Goal: Task Accomplishment & Management: Manage account settings

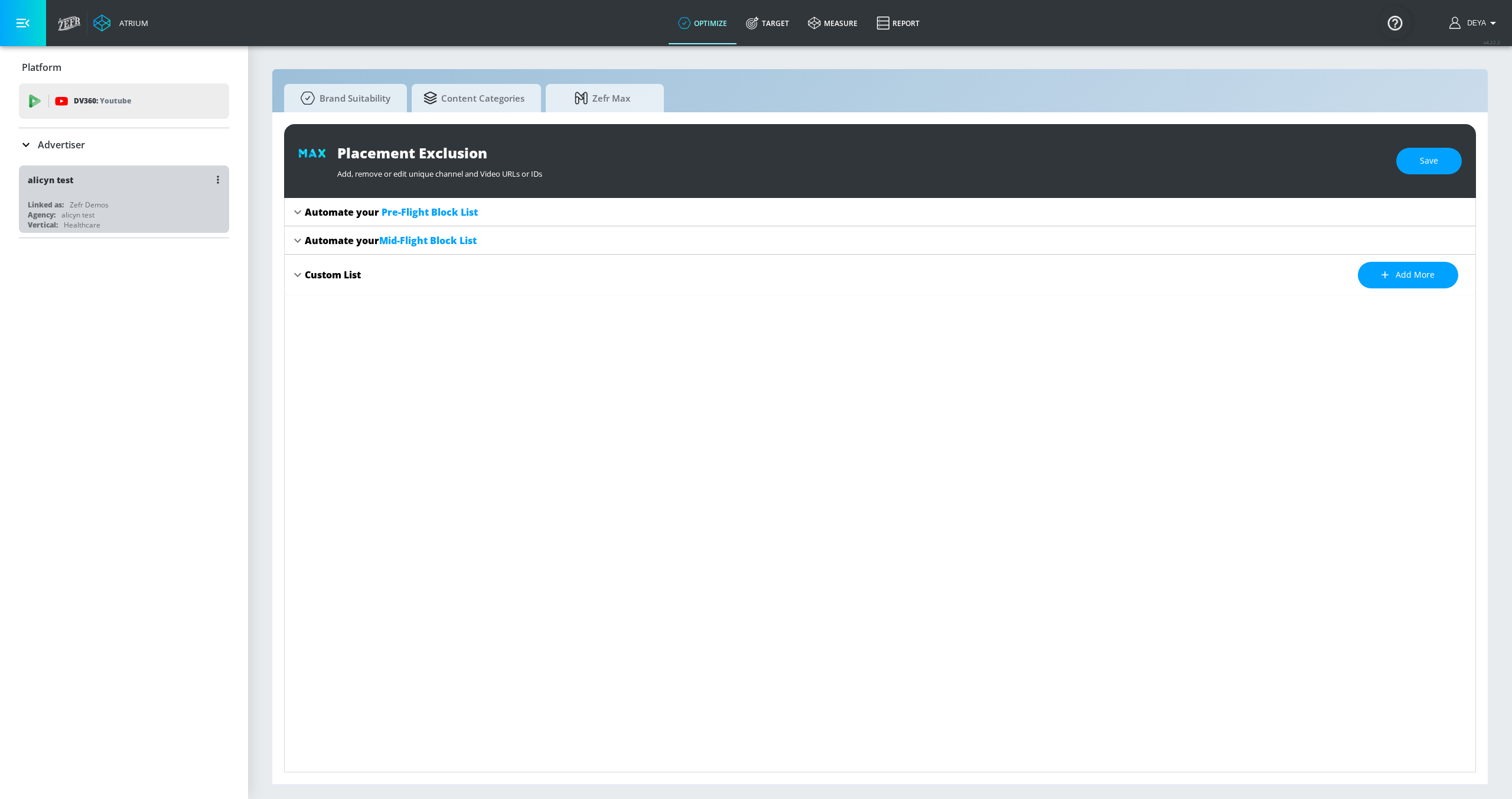
click at [112, 206] on div "Linked as: Zefr Demos" at bounding box center [127, 204] width 198 height 10
click at [98, 329] on div "Platform DV360: Youtube DV360: Youtube Advertiser Sort By A-Z asc ​ alicyn test…" at bounding box center [124, 422] width 248 height 752
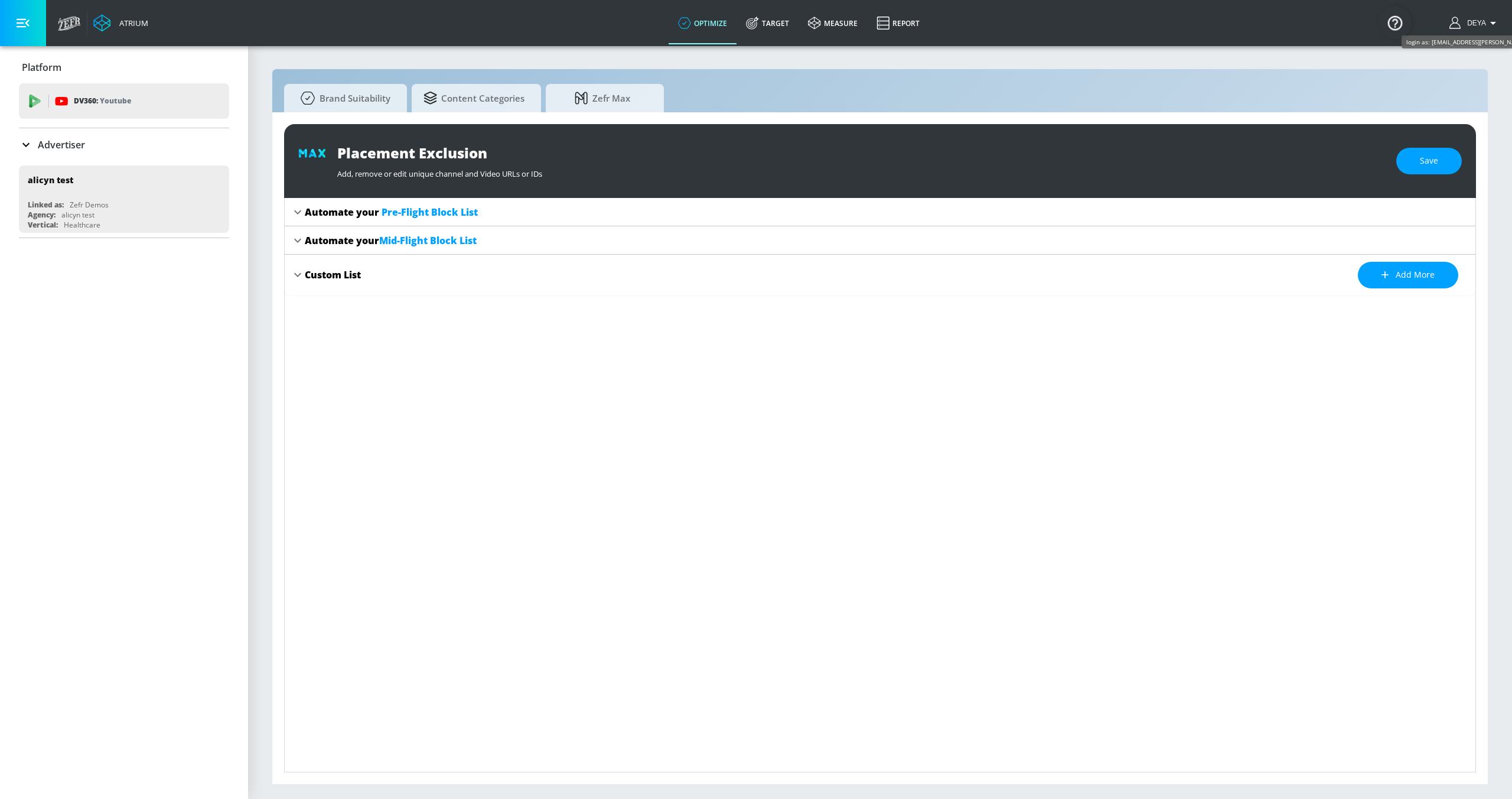
click at [838, 19] on span "Deya" at bounding box center [1474, 23] width 24 height 8
drag, startPoint x: 702, startPoint y: 352, endPoint x: 436, endPoint y: 223, distance: 295.6
click at [702, 352] on div at bounding box center [756, 399] width 1512 height 799
click at [26, 29] on icon "button" at bounding box center [22, 22] width 13 height 13
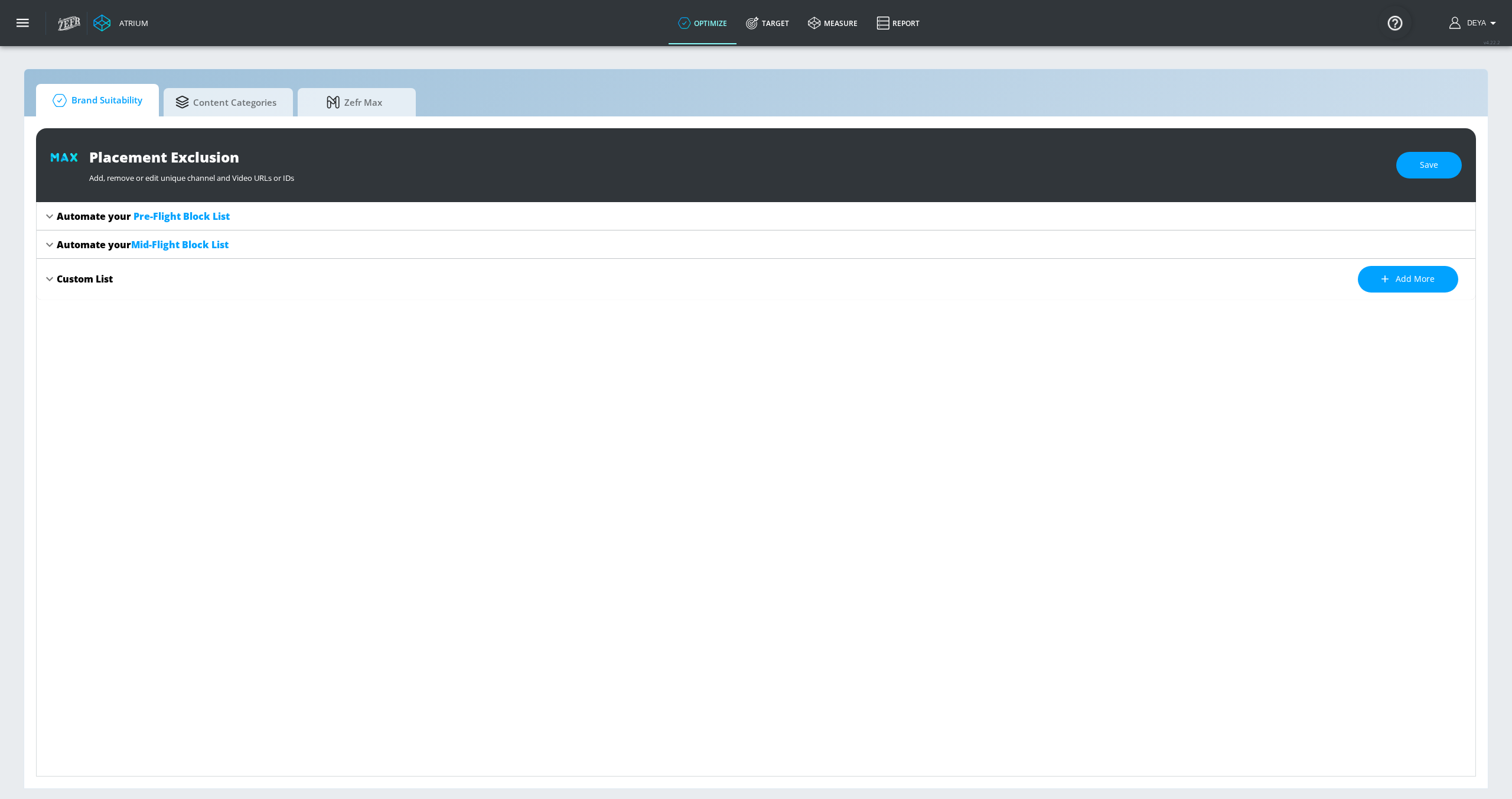
click at [127, 108] on span "Brand Suitability" at bounding box center [95, 100] width 95 height 28
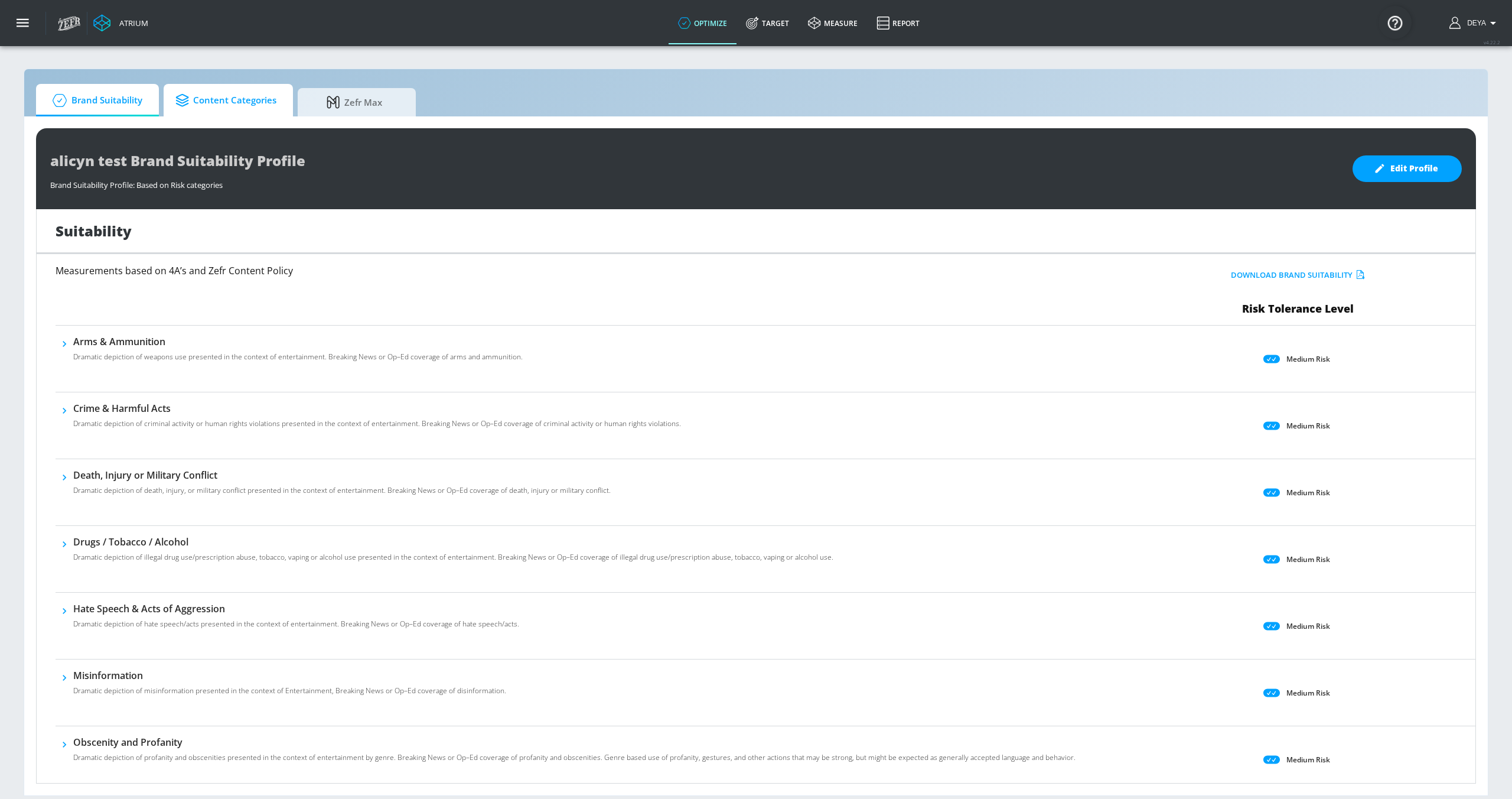
click at [233, 110] on span "Content Categories" at bounding box center [225, 100] width 101 height 28
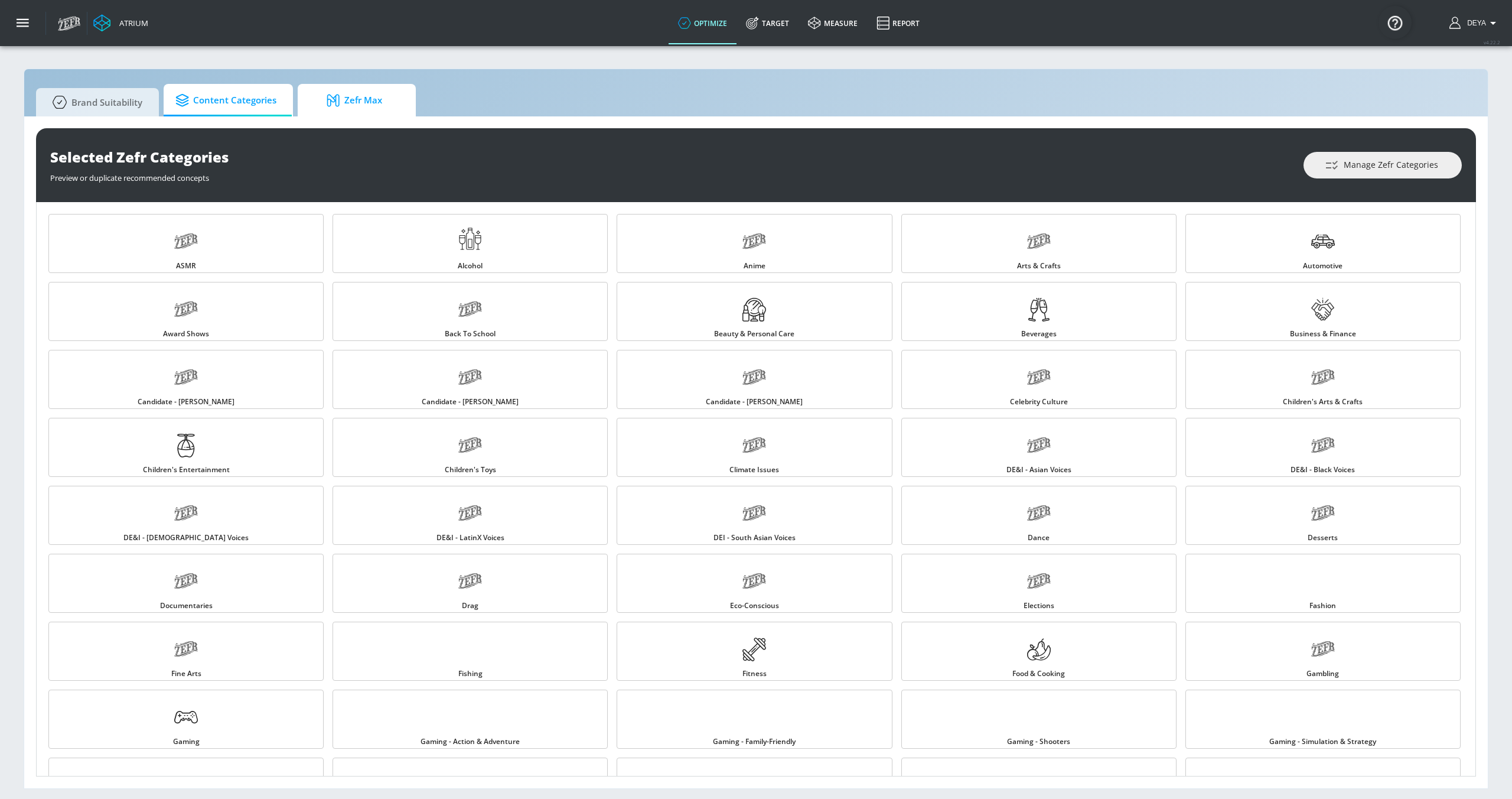
click at [335, 110] on span "Zefr Max" at bounding box center [354, 100] width 90 height 28
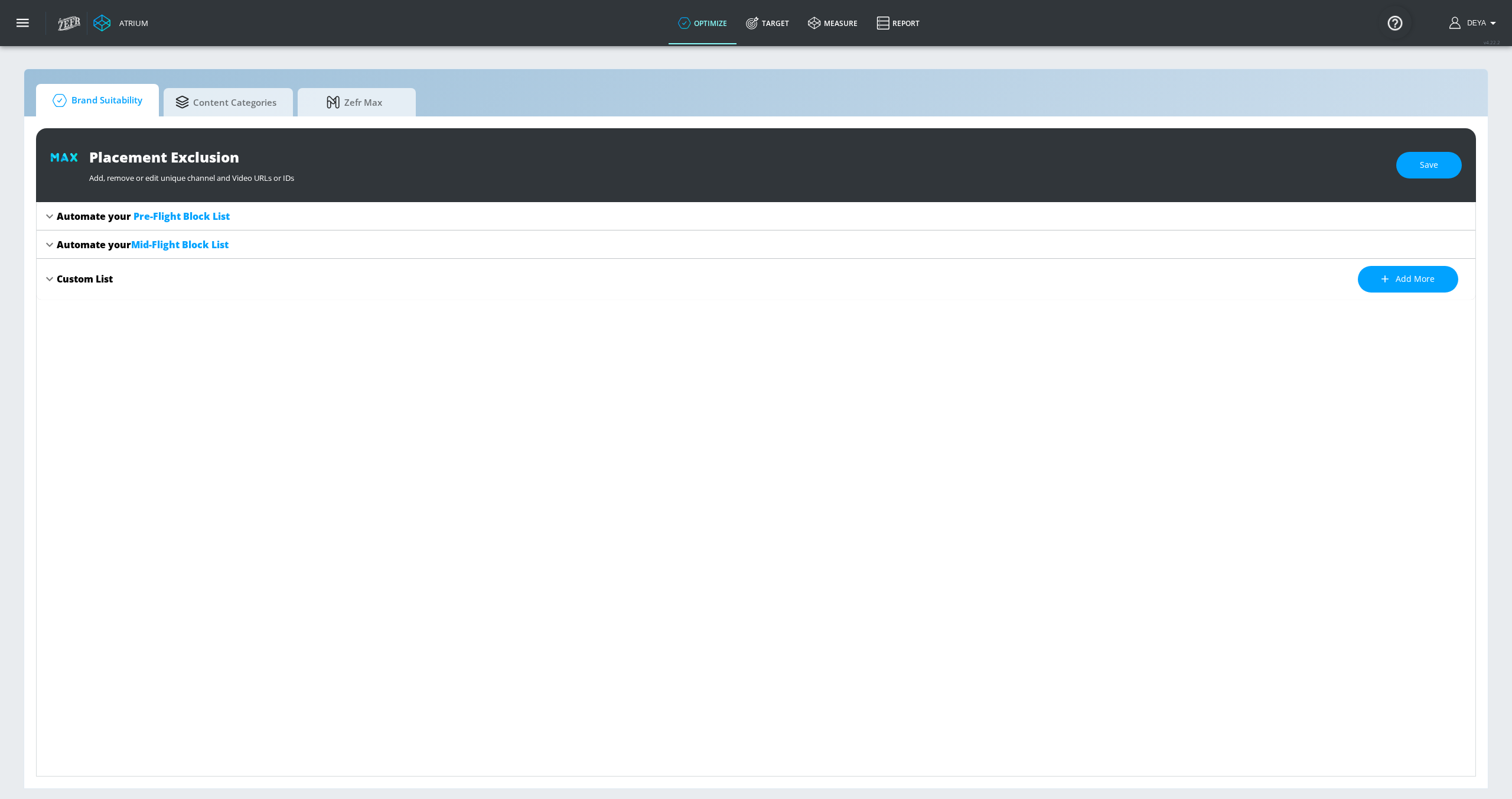
click at [118, 109] on span "Brand Suitability" at bounding box center [95, 100] width 95 height 28
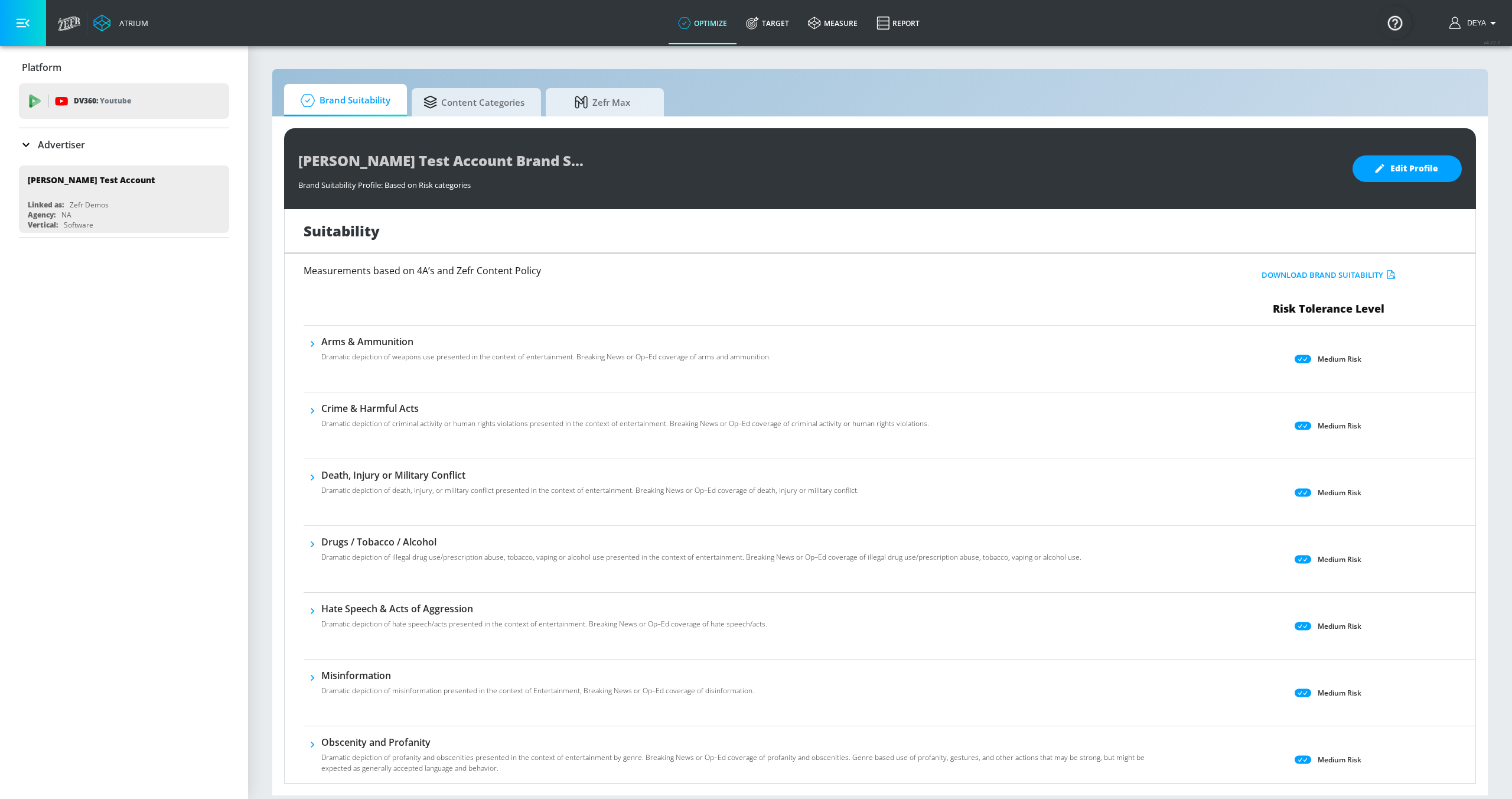
click at [496, 85] on div "Brand Suitability Content Categories Zefr Max" at bounding box center [880, 100] width 1192 height 32
drag, startPoint x: 595, startPoint y: 100, endPoint x: 595, endPoint y: 110, distance: 10.0
click at [595, 100] on span "Zefr Max" at bounding box center [602, 100] width 90 height 28
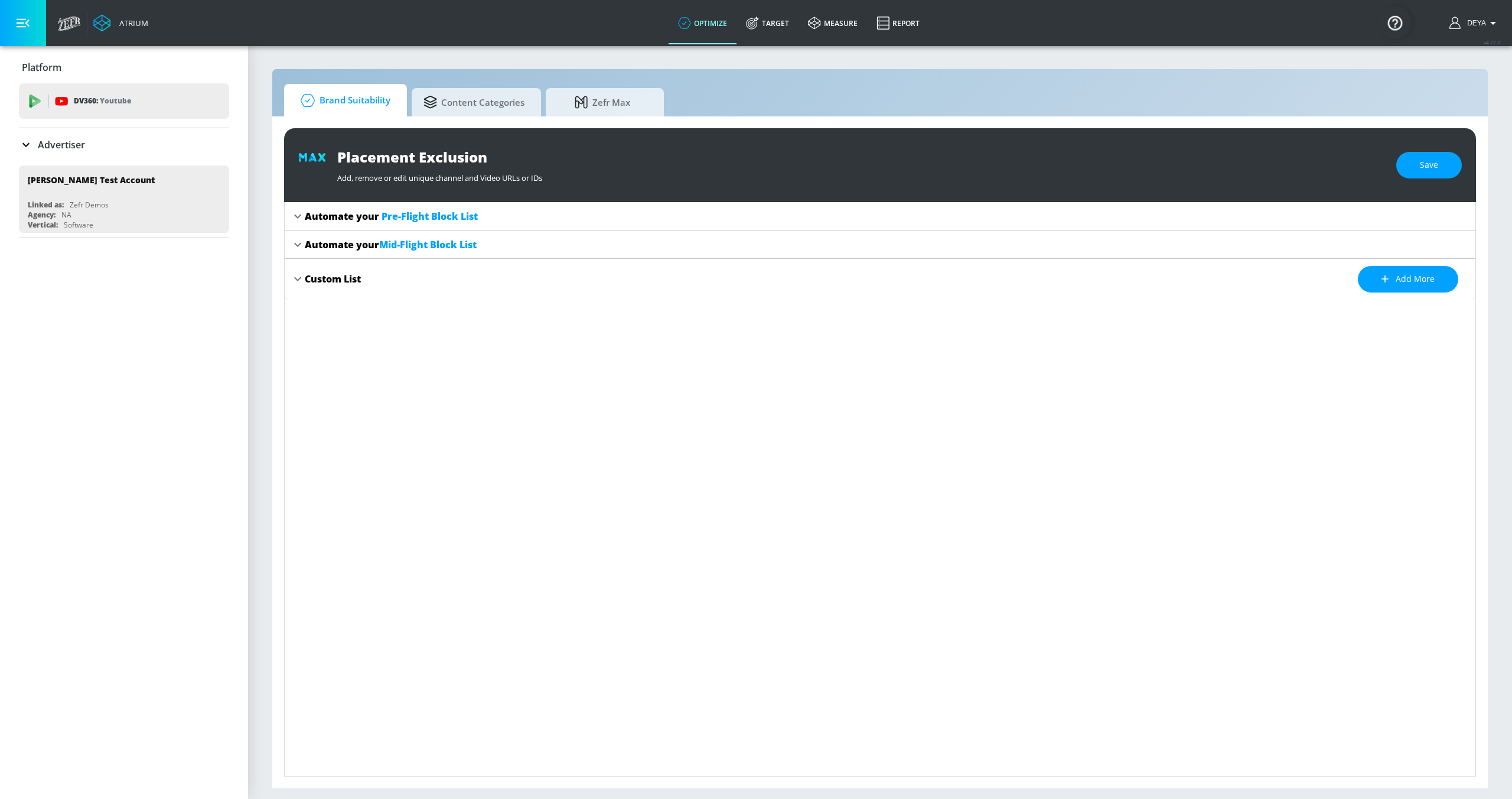
drag, startPoint x: 496, startPoint y: 91, endPoint x: 400, endPoint y: 92, distance: 96.0
click at [495, 91] on span "Content Categories" at bounding box center [474, 102] width 101 height 28
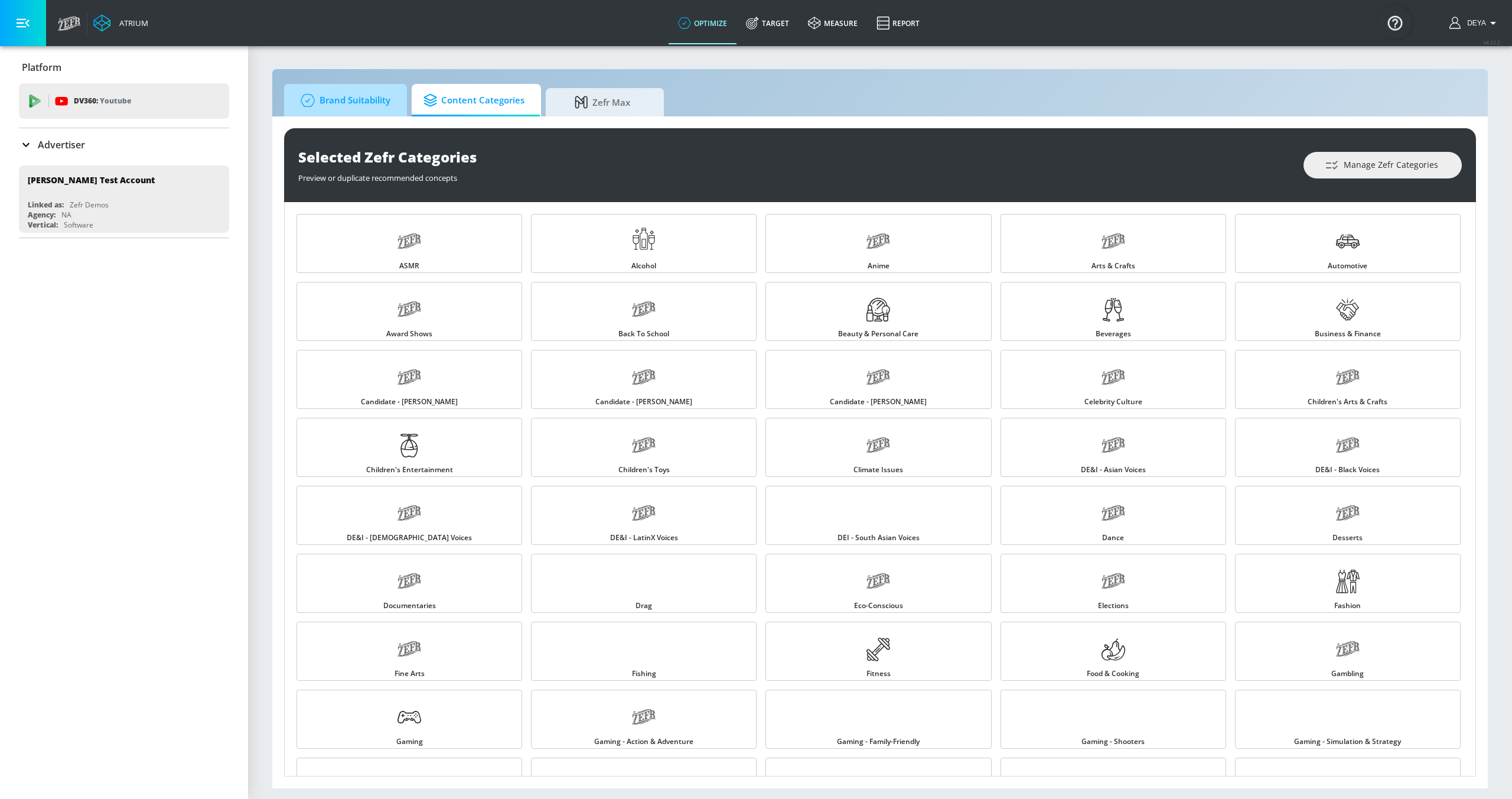
click at [354, 93] on span "Brand Suitability" at bounding box center [343, 100] width 95 height 28
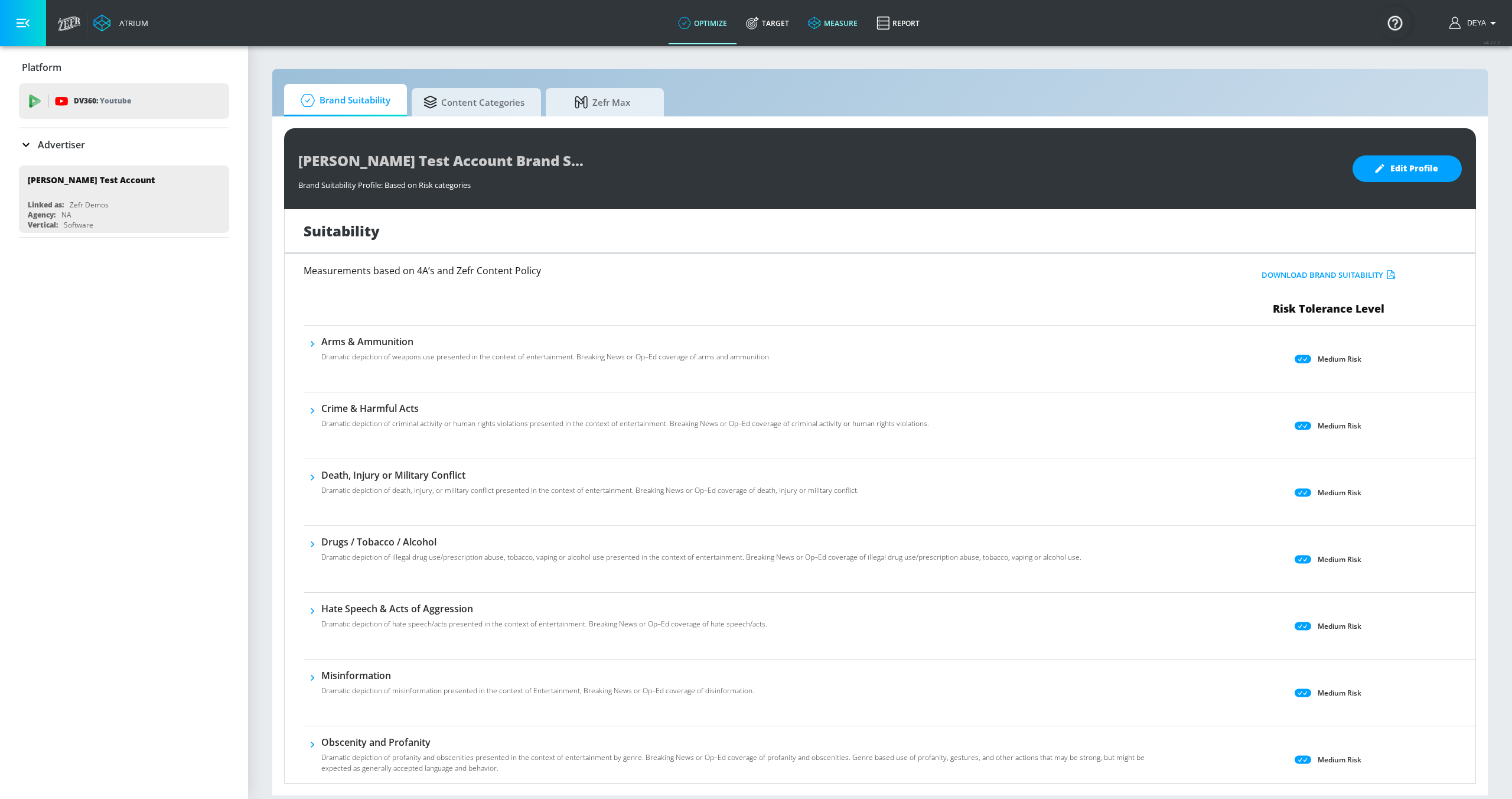
click at [819, 21] on icon at bounding box center [815, 22] width 12 height 12
click at [106, 200] on div "Zefr Demos" at bounding box center [89, 204] width 39 height 10
click at [222, 182] on button "button" at bounding box center [218, 179] width 16 height 16
click at [31, 328] on div at bounding box center [756, 399] width 1512 height 799
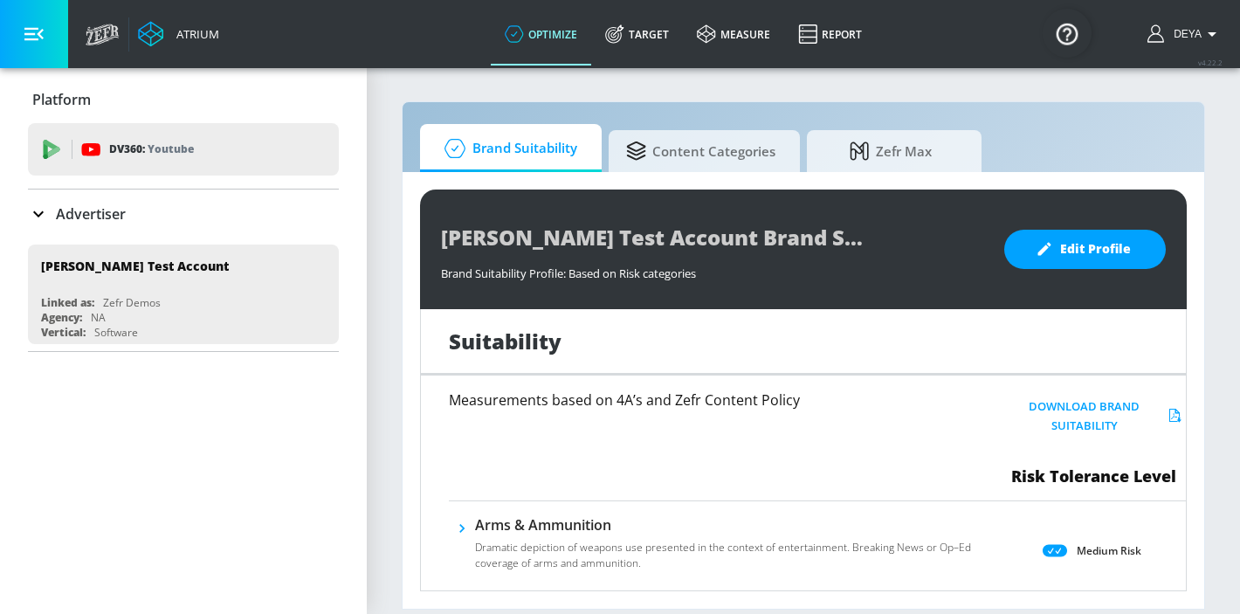
click at [72, 234] on div "Advertiser" at bounding box center [183, 213] width 311 height 49
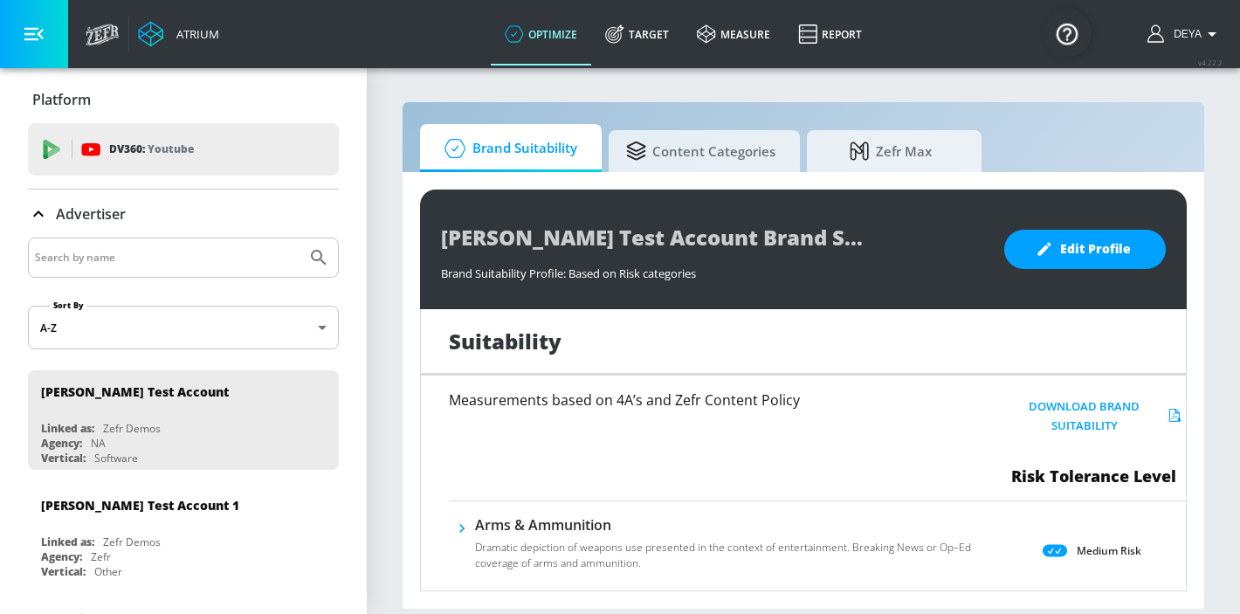
click at [41, 215] on icon at bounding box center [38, 213] width 10 height 6
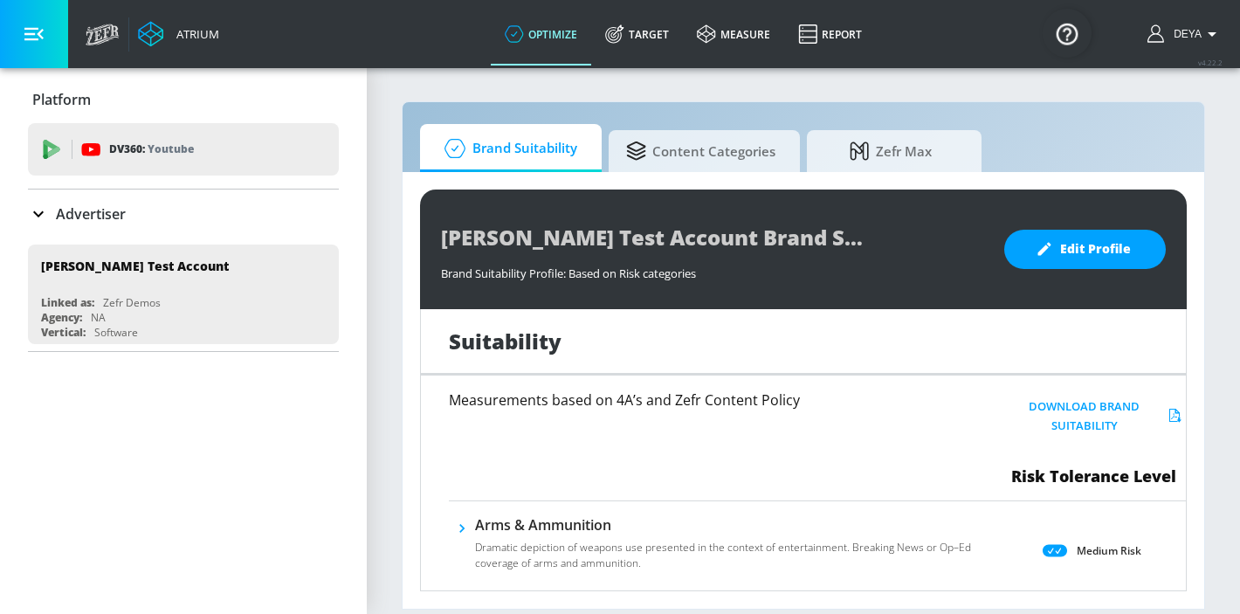
click at [113, 203] on div "Advertiser" at bounding box center [77, 213] width 98 height 21
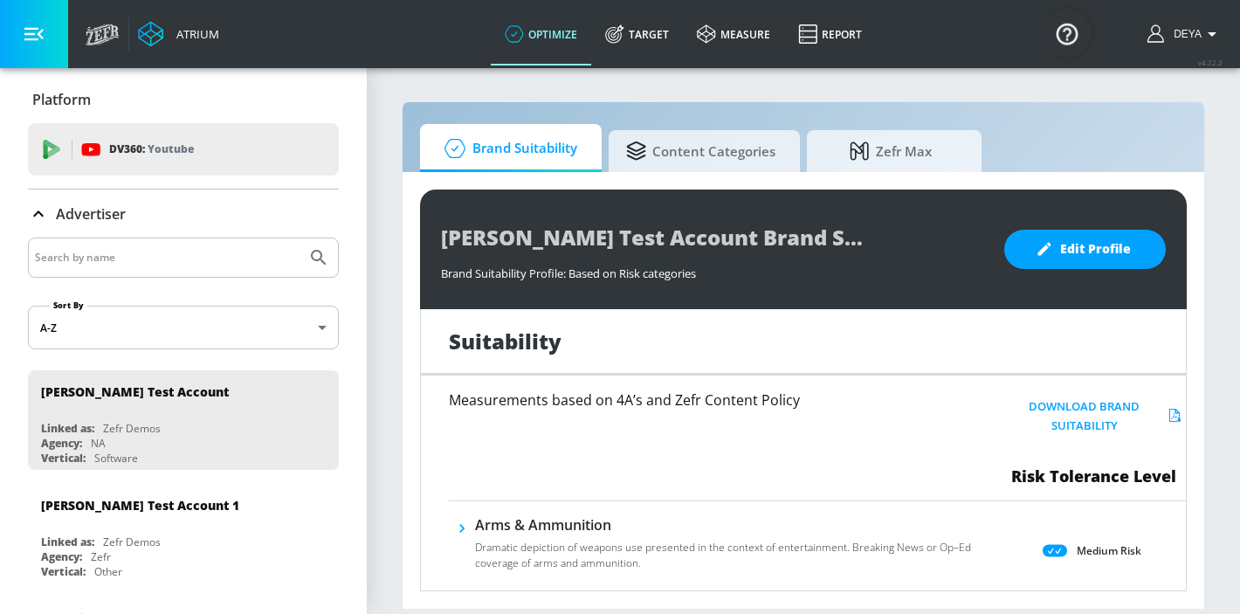
click at [152, 258] on input "Search by name" at bounding box center [167, 257] width 265 height 23
click at [300, 238] on button "Submit Search" at bounding box center [319, 257] width 38 height 38
click at [38, 216] on icon at bounding box center [38, 213] width 21 height 21
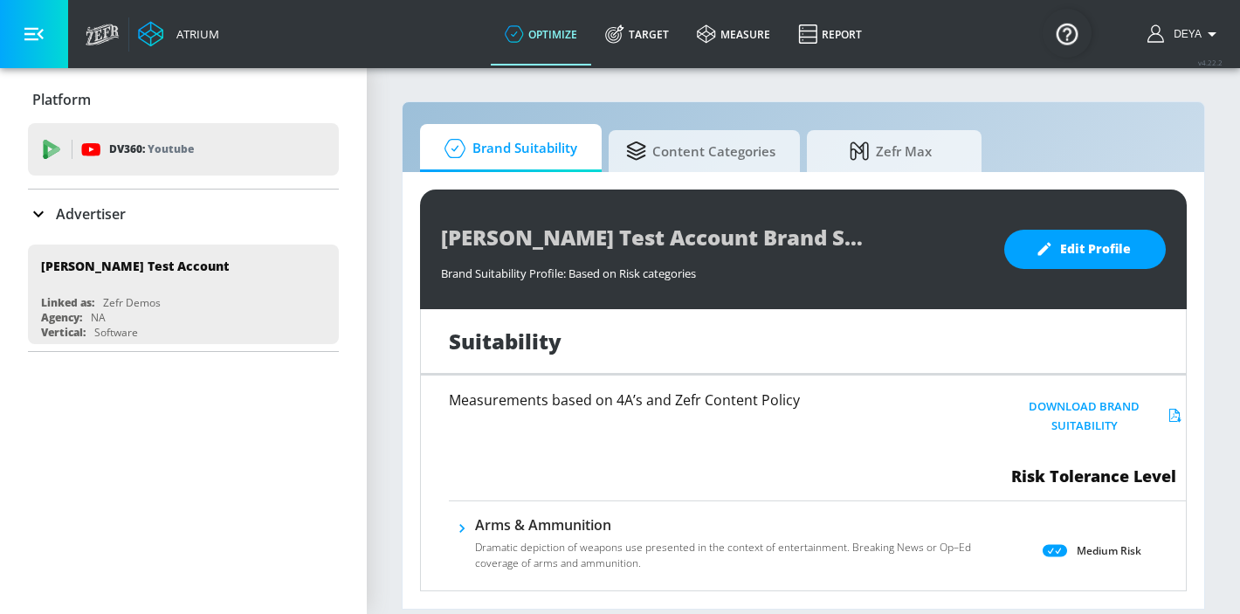
click at [38, 217] on icon at bounding box center [38, 213] width 21 height 21
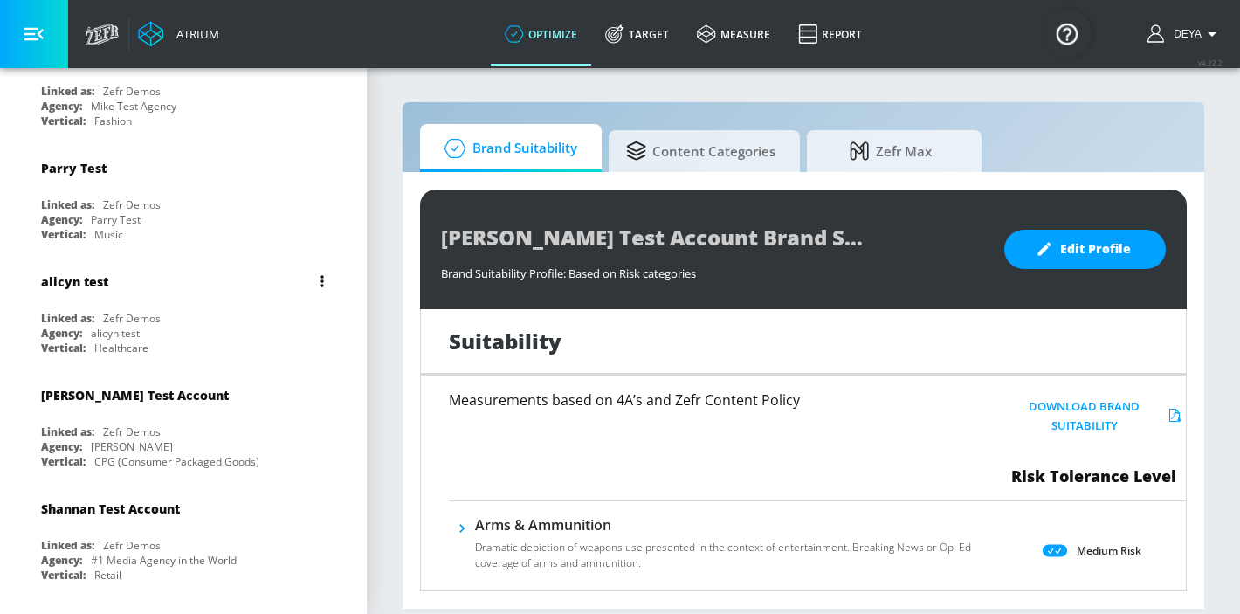
scroll to position [70, 0]
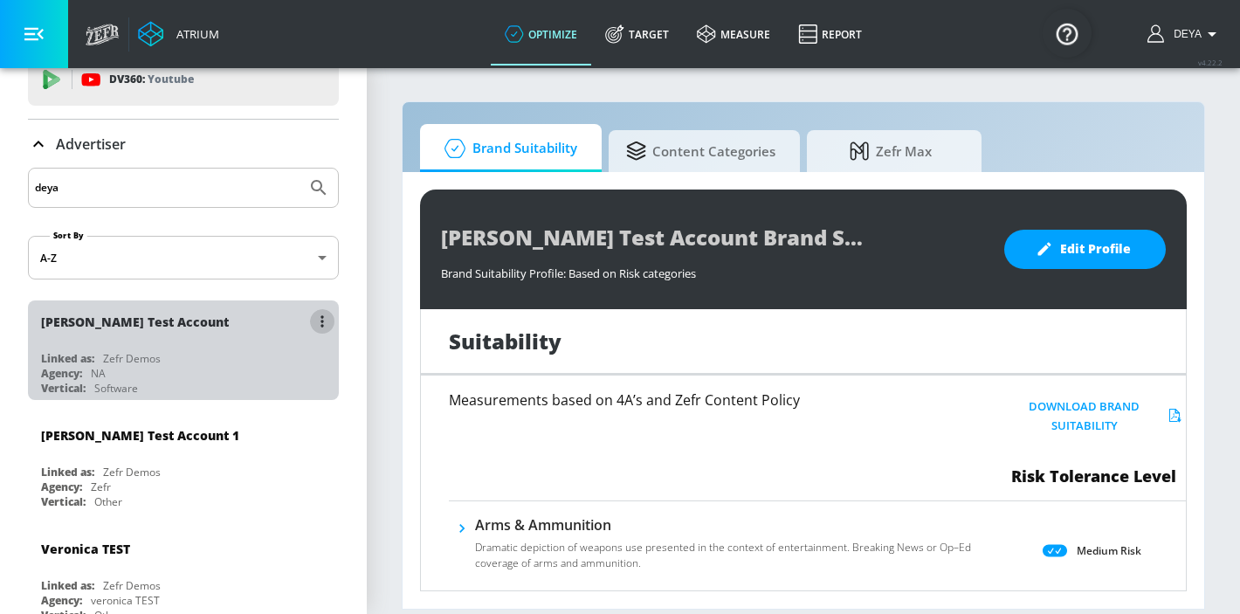
click at [320, 317] on icon "list of Advertiser" at bounding box center [321, 321] width 3 height 12
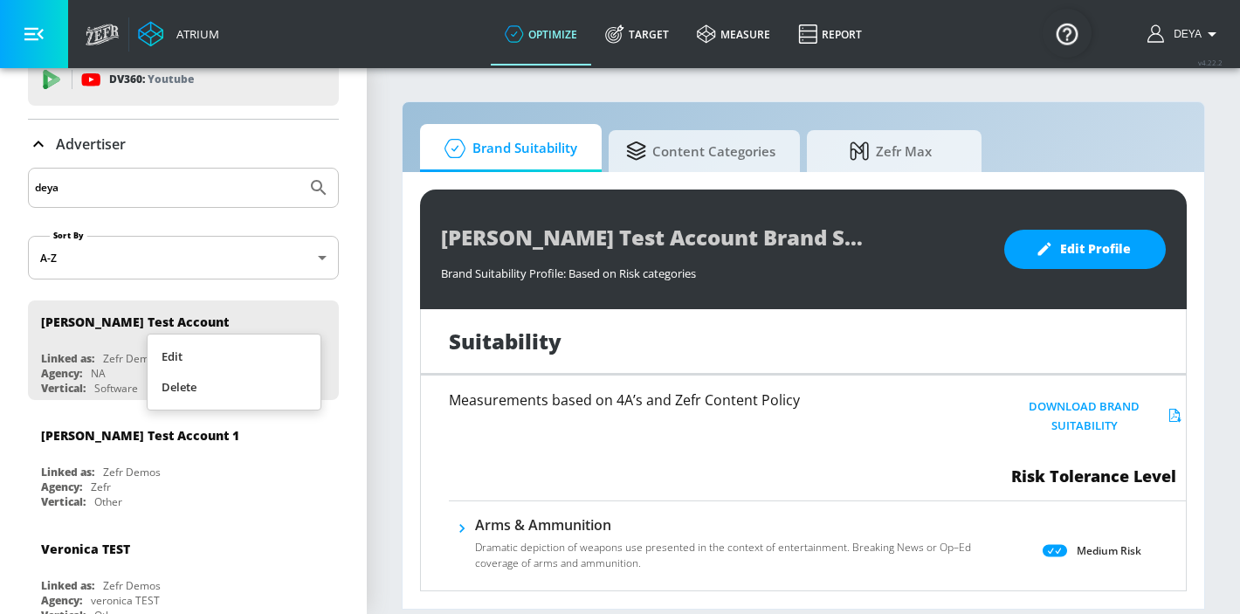
click at [309, 318] on div at bounding box center [620, 307] width 1240 height 614
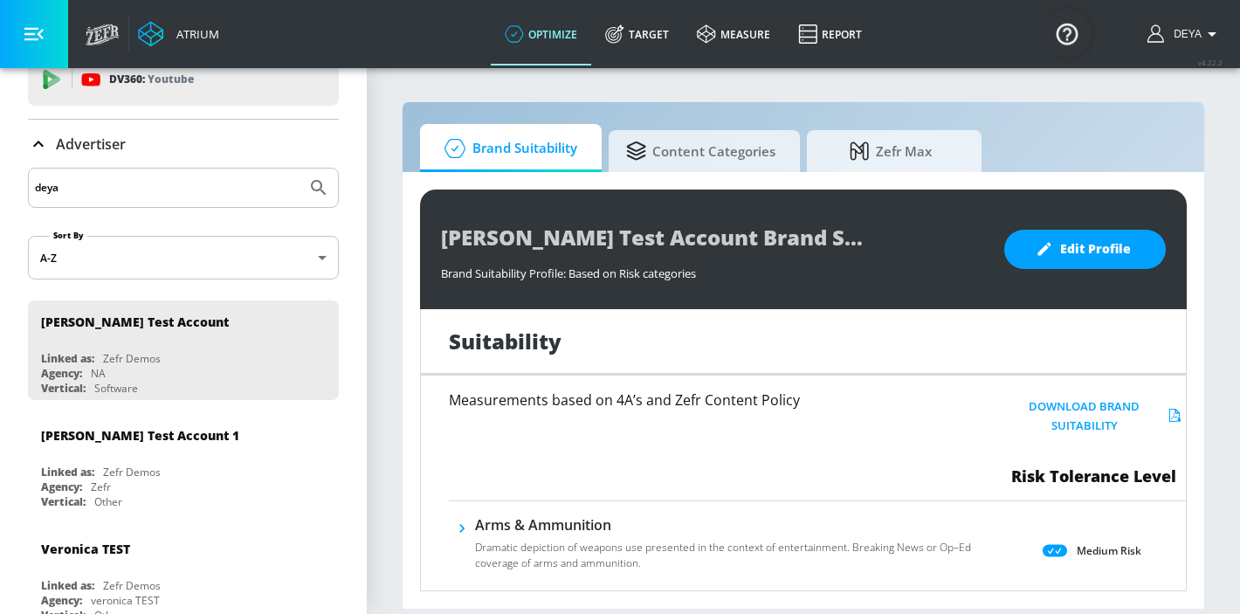
click at [162, 196] on input "deya" at bounding box center [167, 187] width 265 height 23
type input "d"
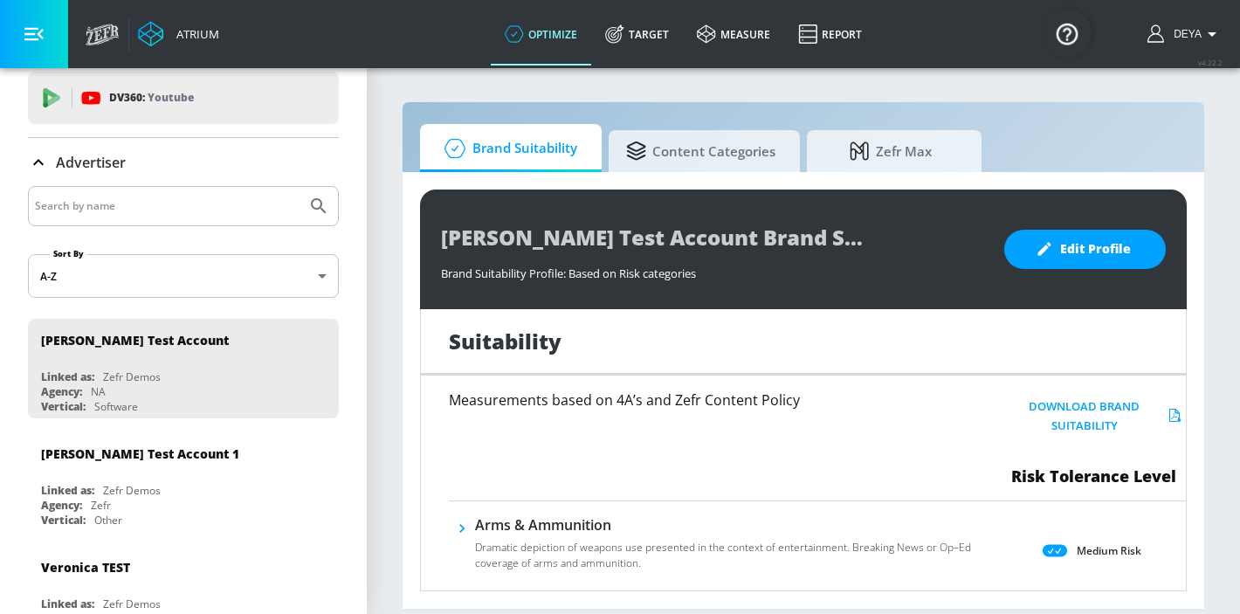
scroll to position [47, 0]
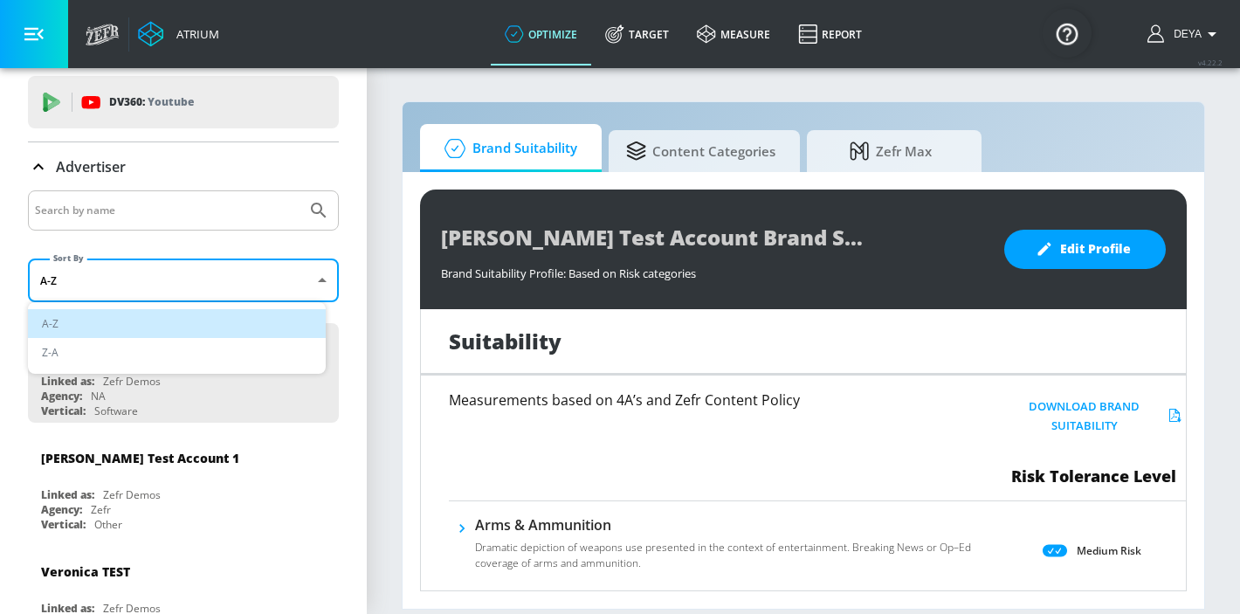
click at [93, 296] on body "Atrium optimize Target measure Report optimize Target measure Report v 4.22.2 D…" at bounding box center [620, 307] width 1240 height 614
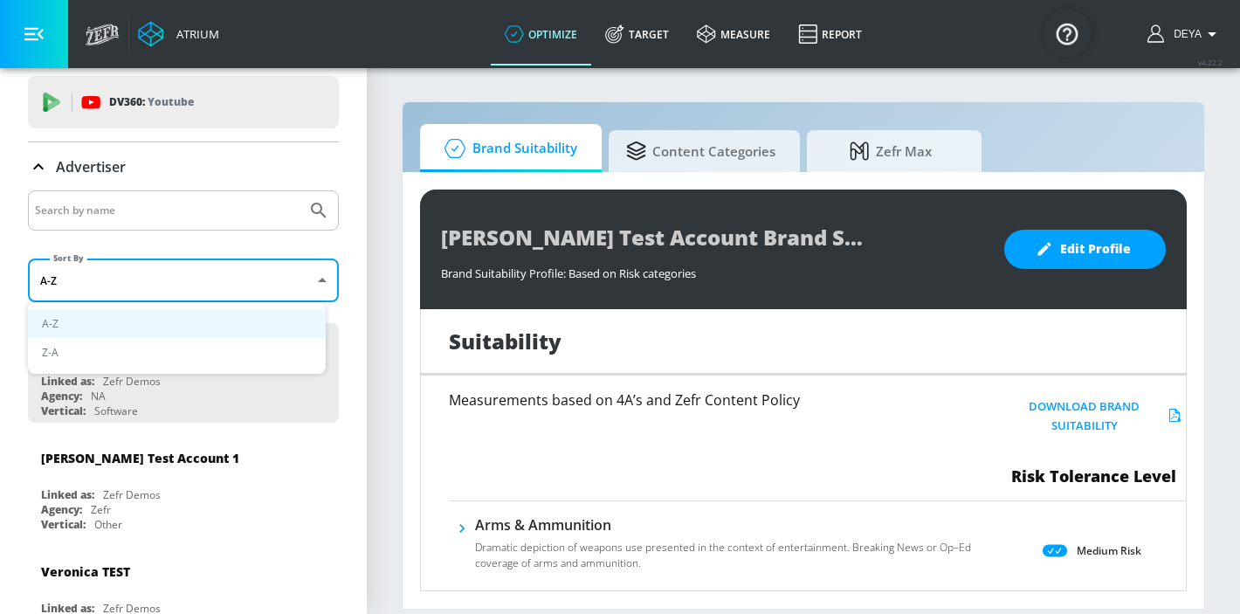
click at [90, 286] on div at bounding box center [620, 307] width 1240 height 614
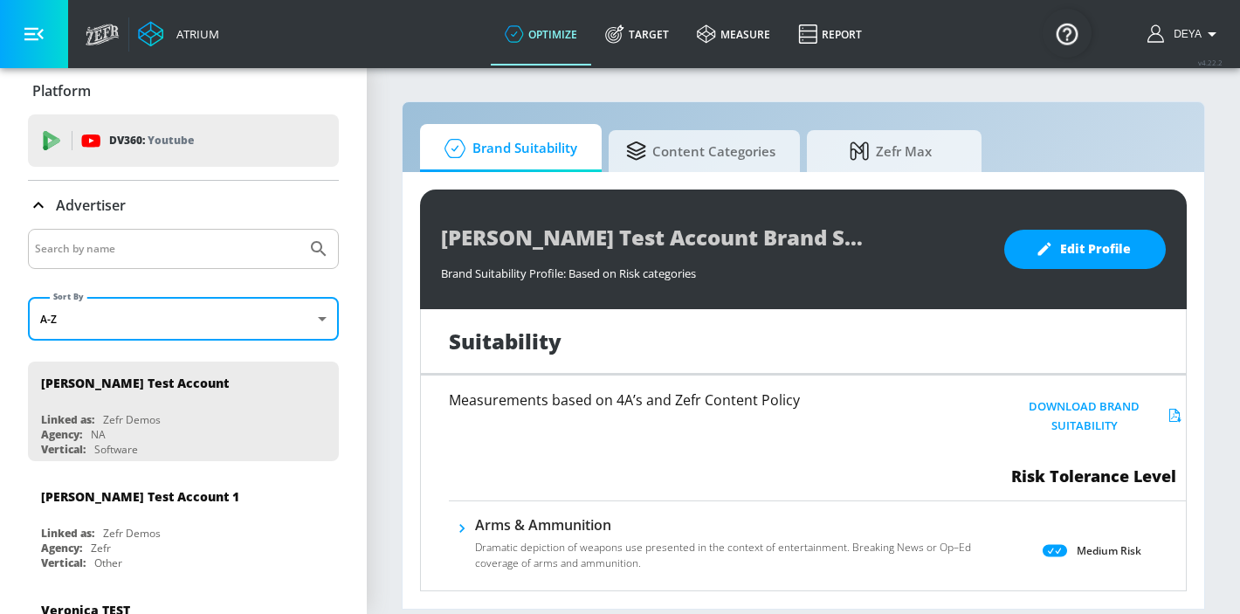
scroll to position [0, 0]
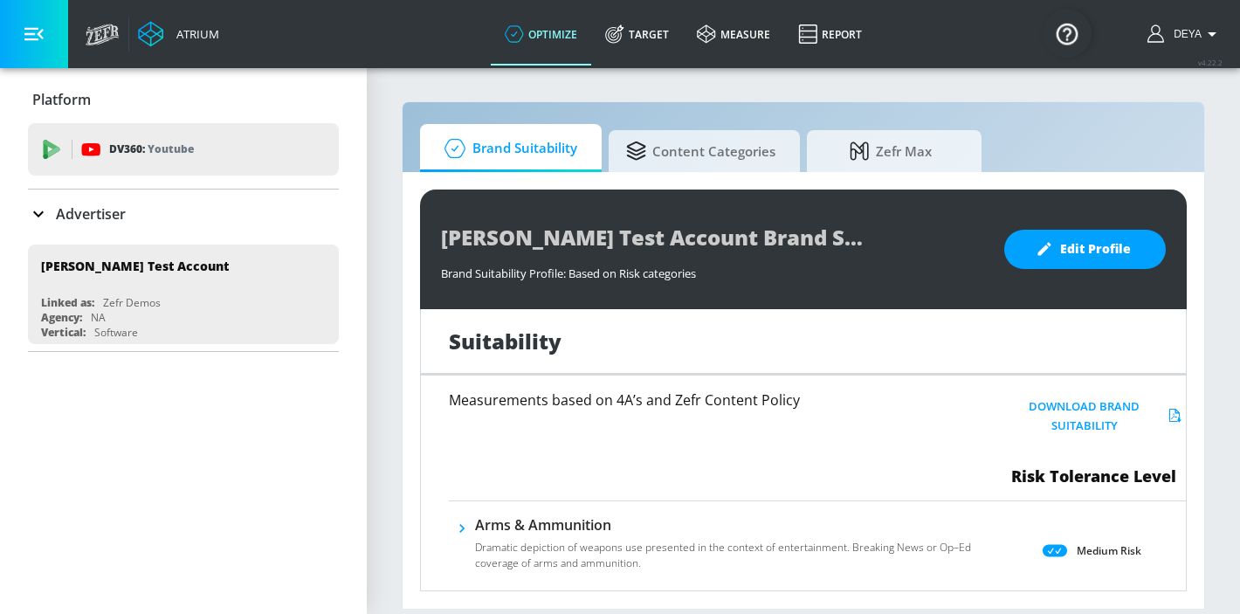
click at [64, 213] on p "Advertiser" at bounding box center [91, 213] width 70 height 19
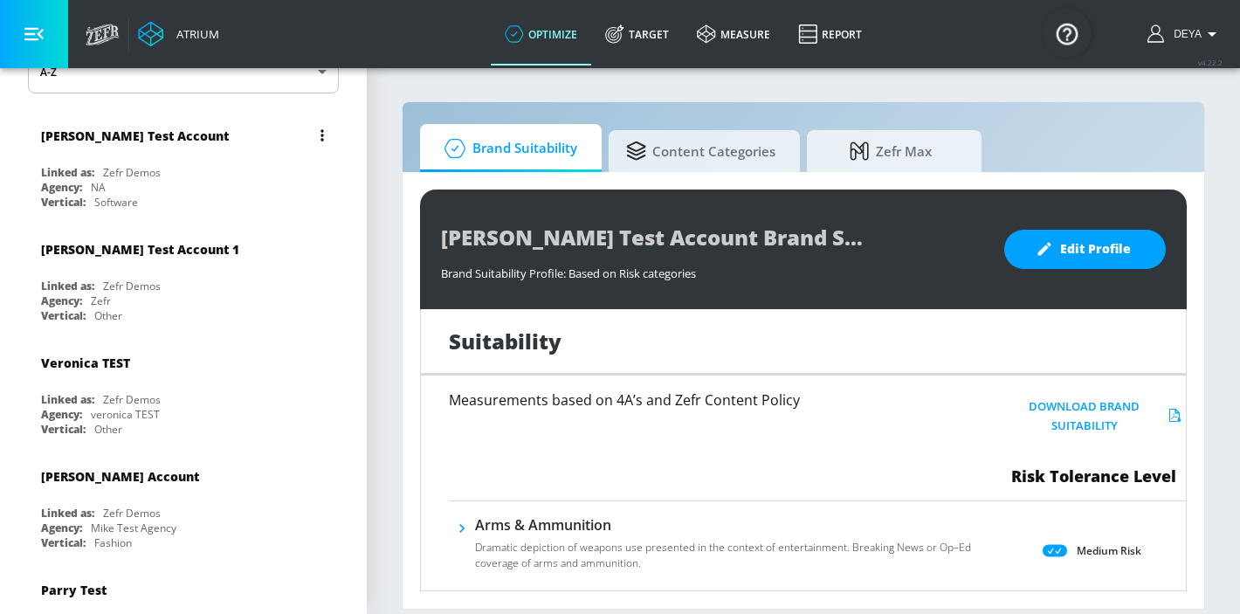
scroll to position [225, 0]
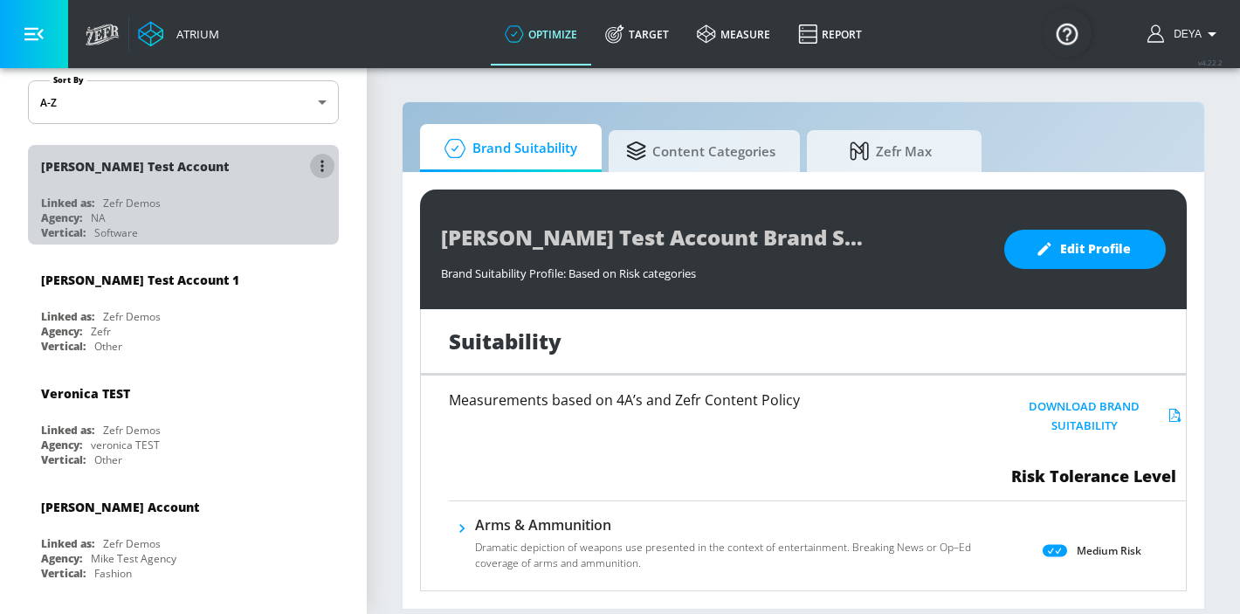
click at [311, 172] on button "list of Advertiser" at bounding box center [322, 166] width 24 height 24
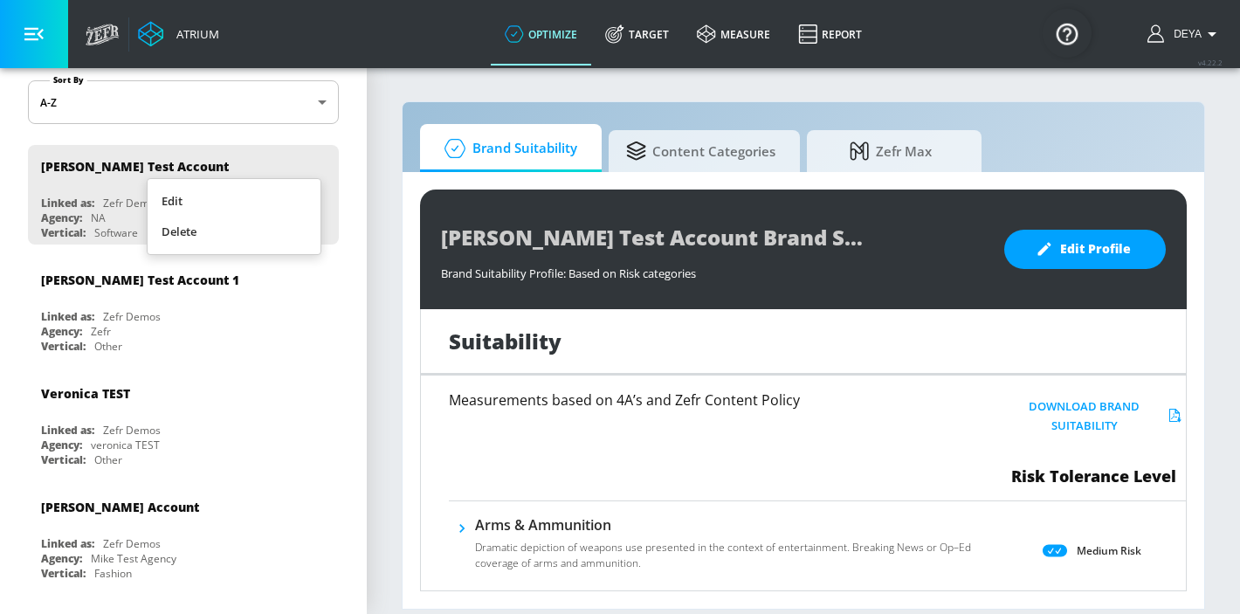
click at [295, 363] on div at bounding box center [620, 307] width 1240 height 614
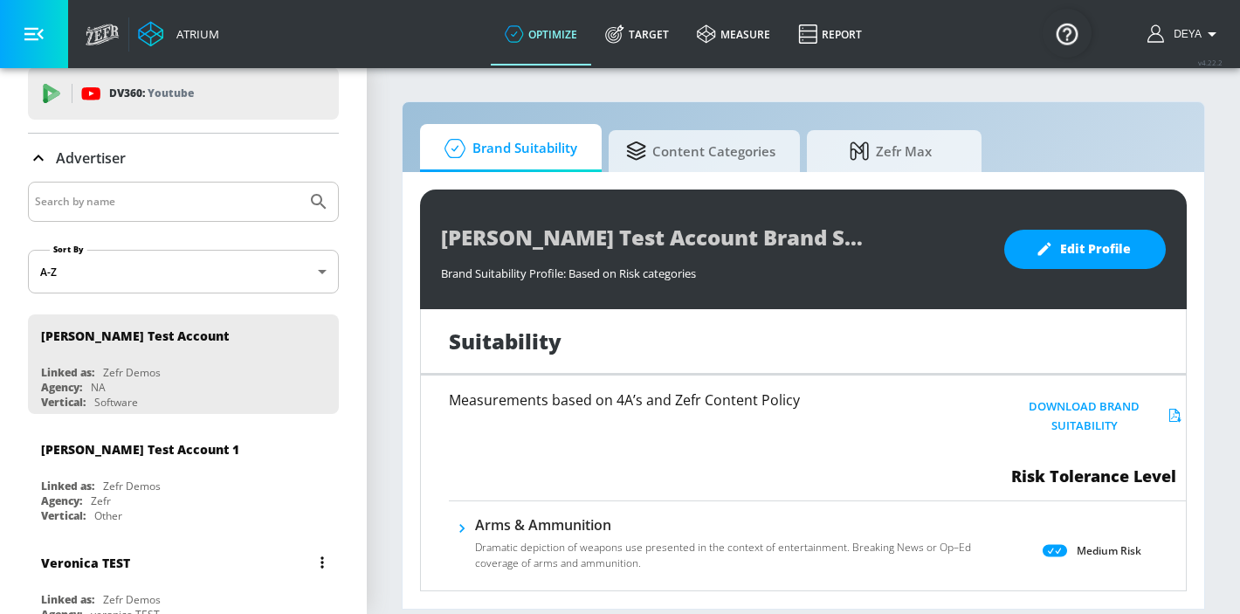
scroll to position [0, 0]
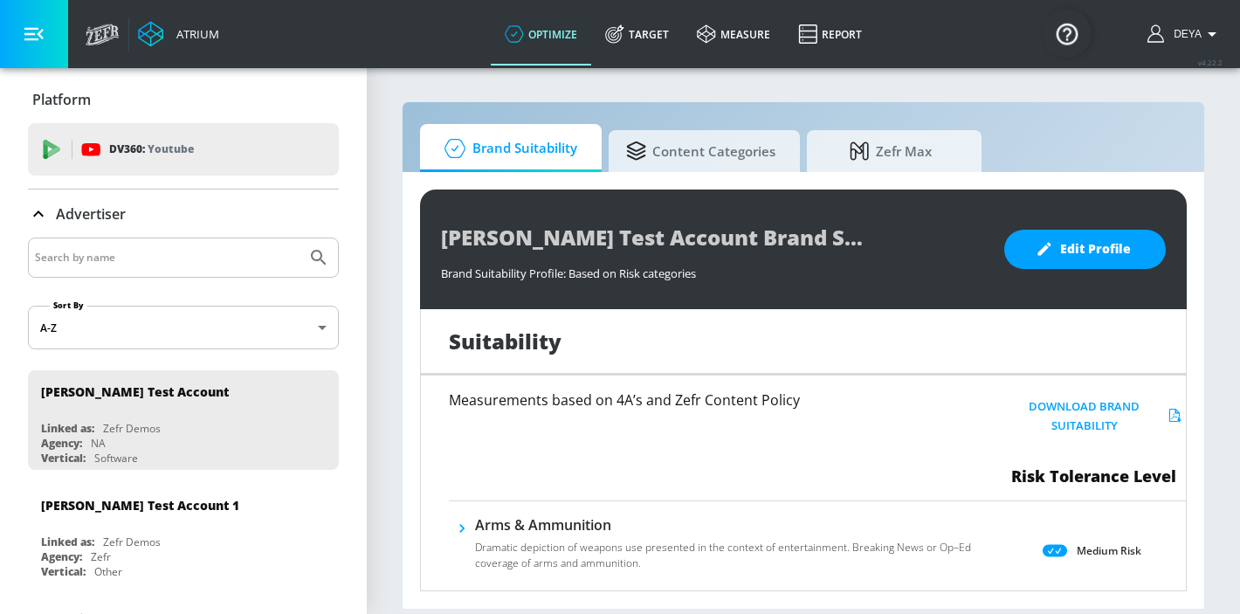
click at [41, 210] on icon at bounding box center [38, 213] width 21 height 21
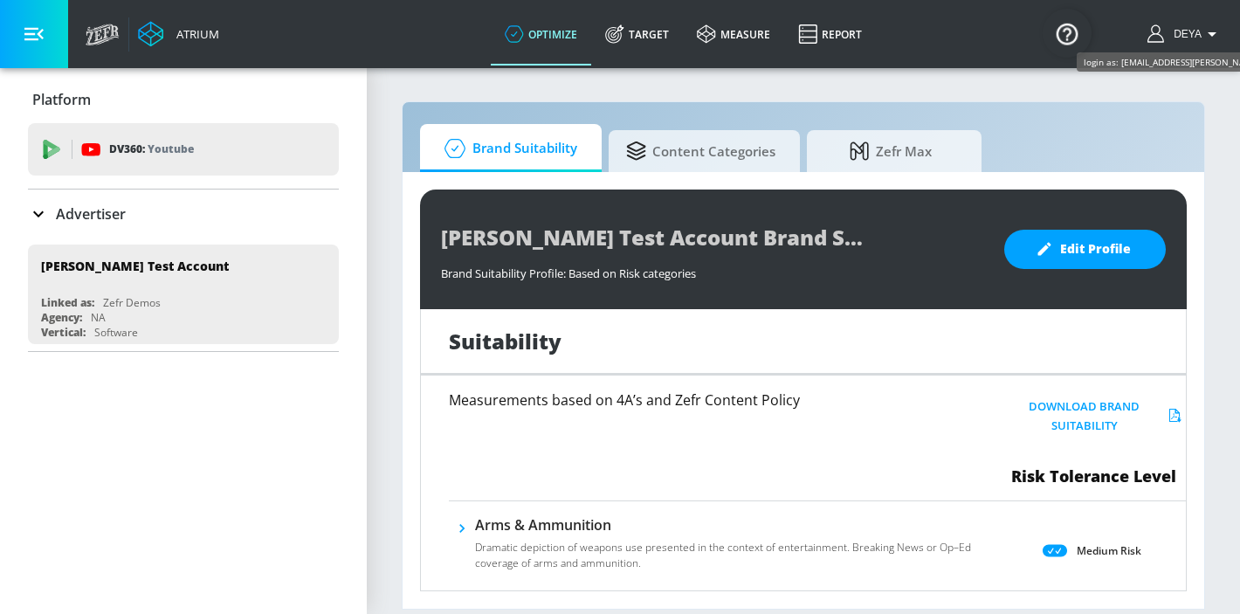
click at [1177, 34] on span "Deya" at bounding box center [1184, 34] width 35 height 12
click at [1175, 35] on div at bounding box center [620, 307] width 1240 height 614
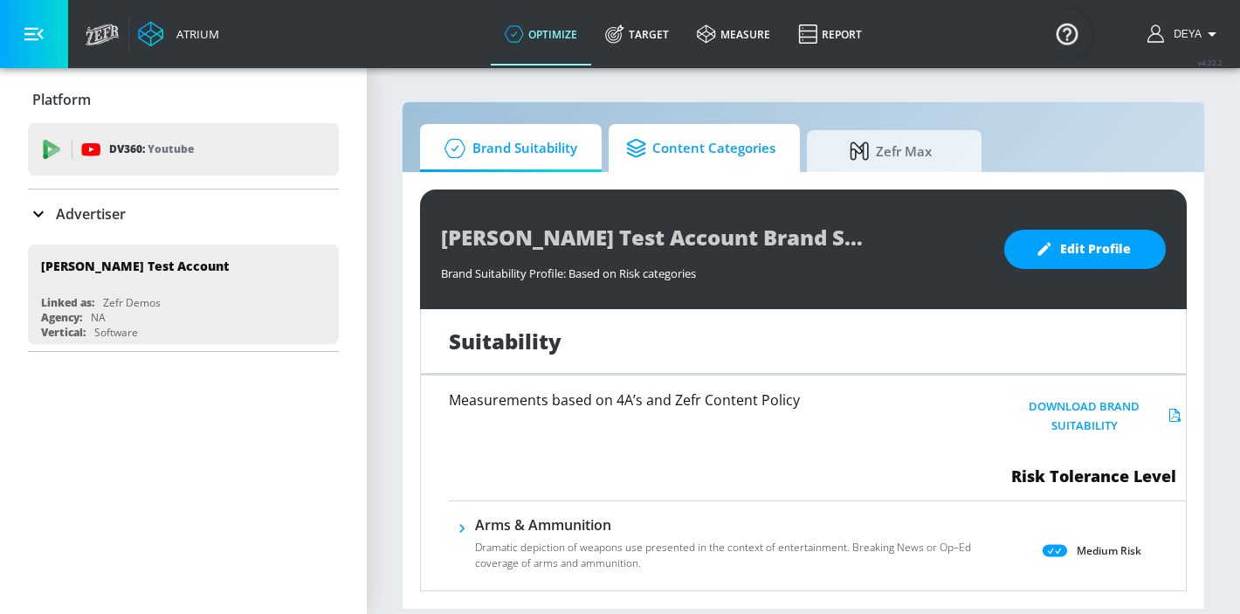
click at [884, 155] on span "Zefr Max" at bounding box center [890, 151] width 133 height 42
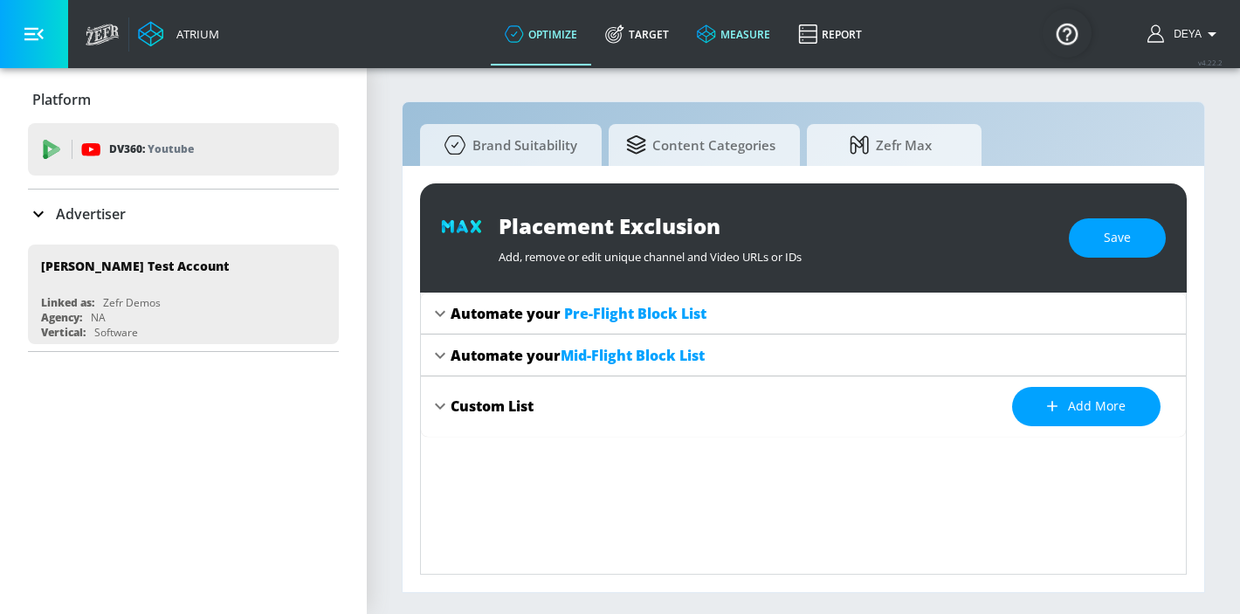
click at [739, 34] on link "measure" at bounding box center [733, 34] width 101 height 63
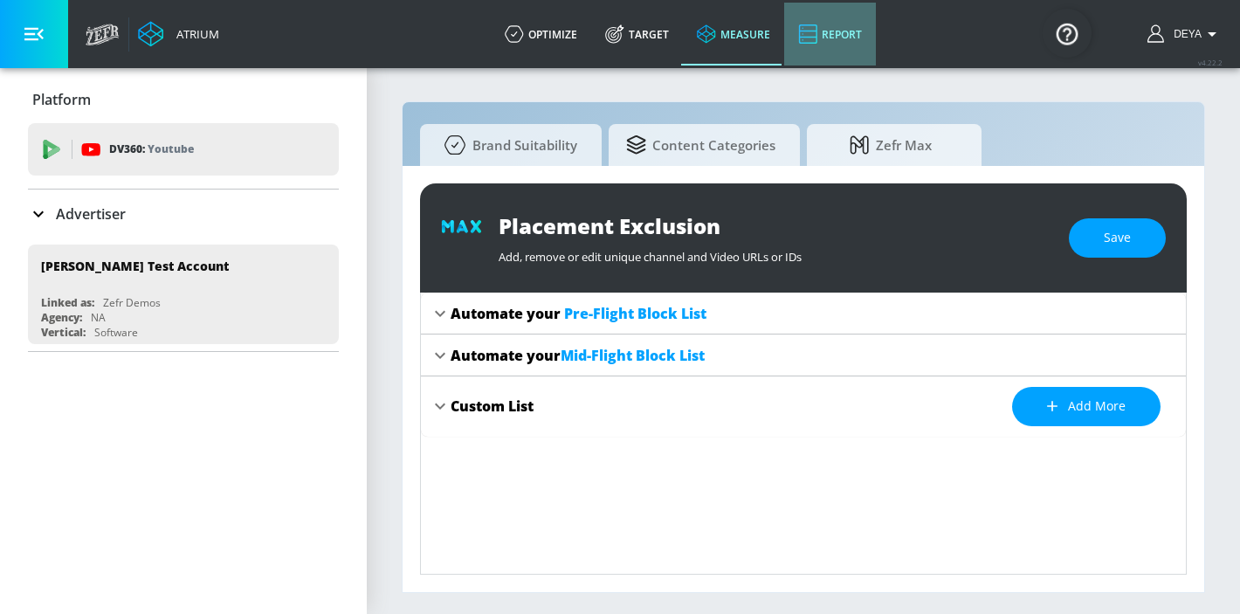
click at [822, 37] on link "Report" at bounding box center [830, 34] width 92 height 63
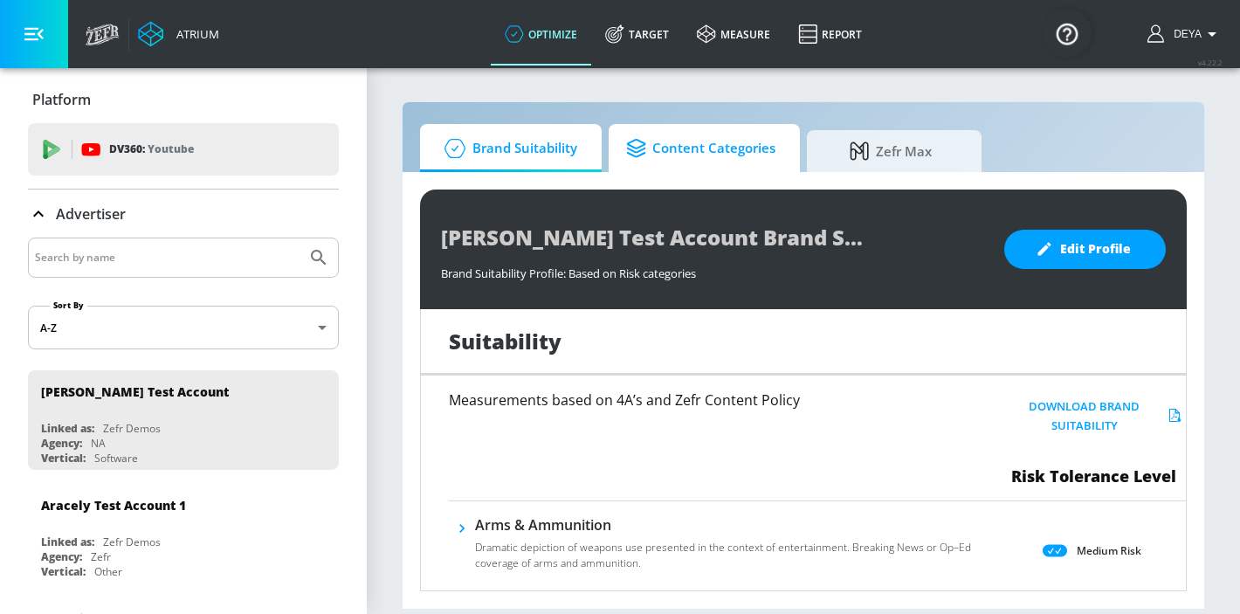
click at [670, 161] on span "Content Categories" at bounding box center [700, 148] width 149 height 42
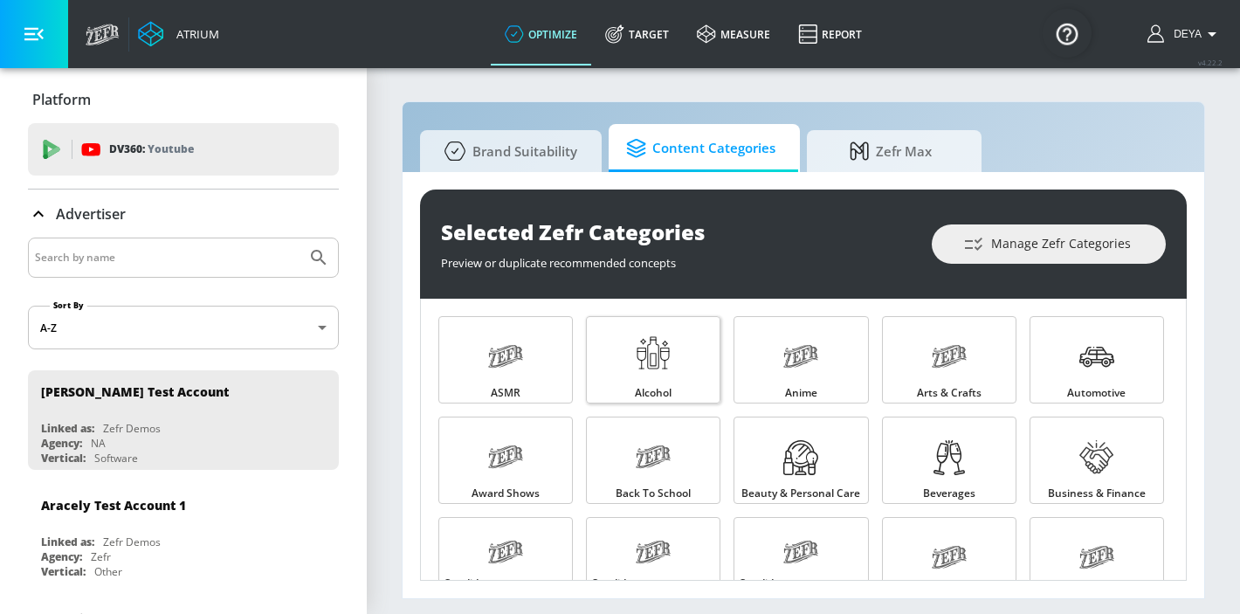
click at [606, 390] on link "Alcohol" at bounding box center [653, 359] width 134 height 87
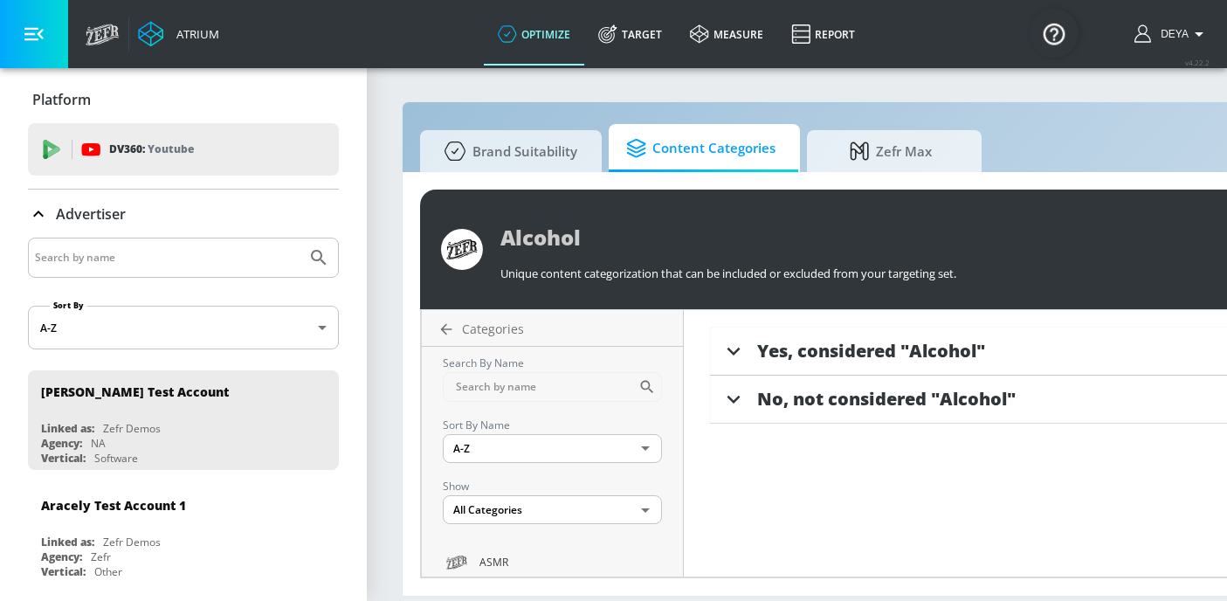
click at [831, 339] on span "Yes, considered "Alcohol"" at bounding box center [871, 351] width 228 height 24
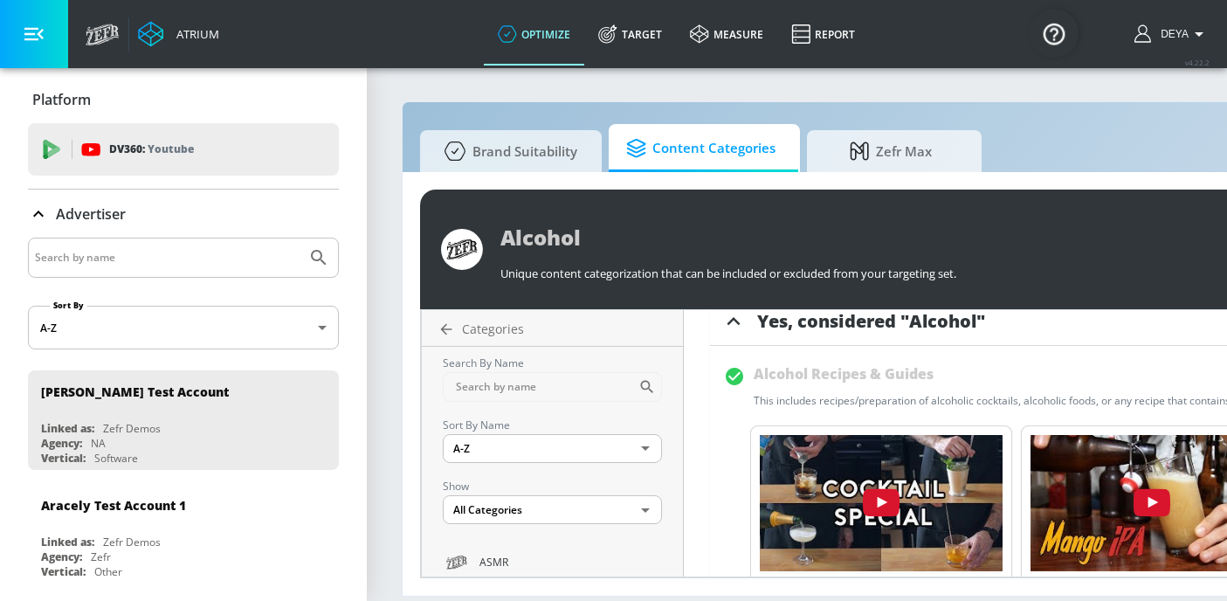
scroll to position [18, 0]
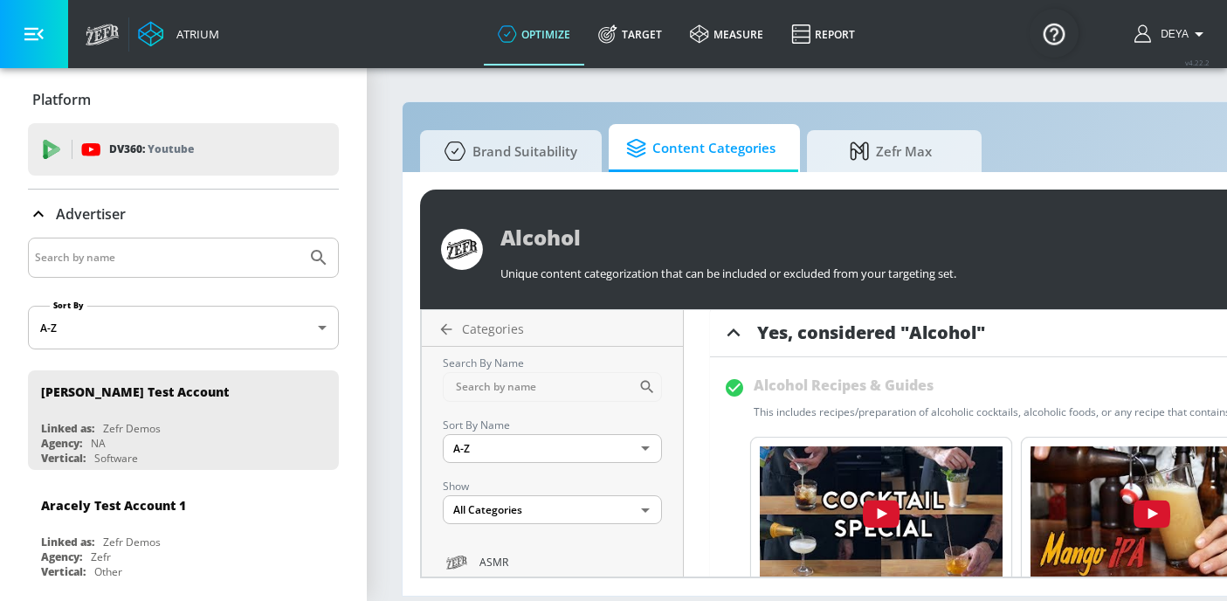
click at [722, 382] on div "Alcohol Recipes & Guides This includes recipes/preparation of alcoholic cocktai…" at bounding box center [1138, 507] width 857 height 301
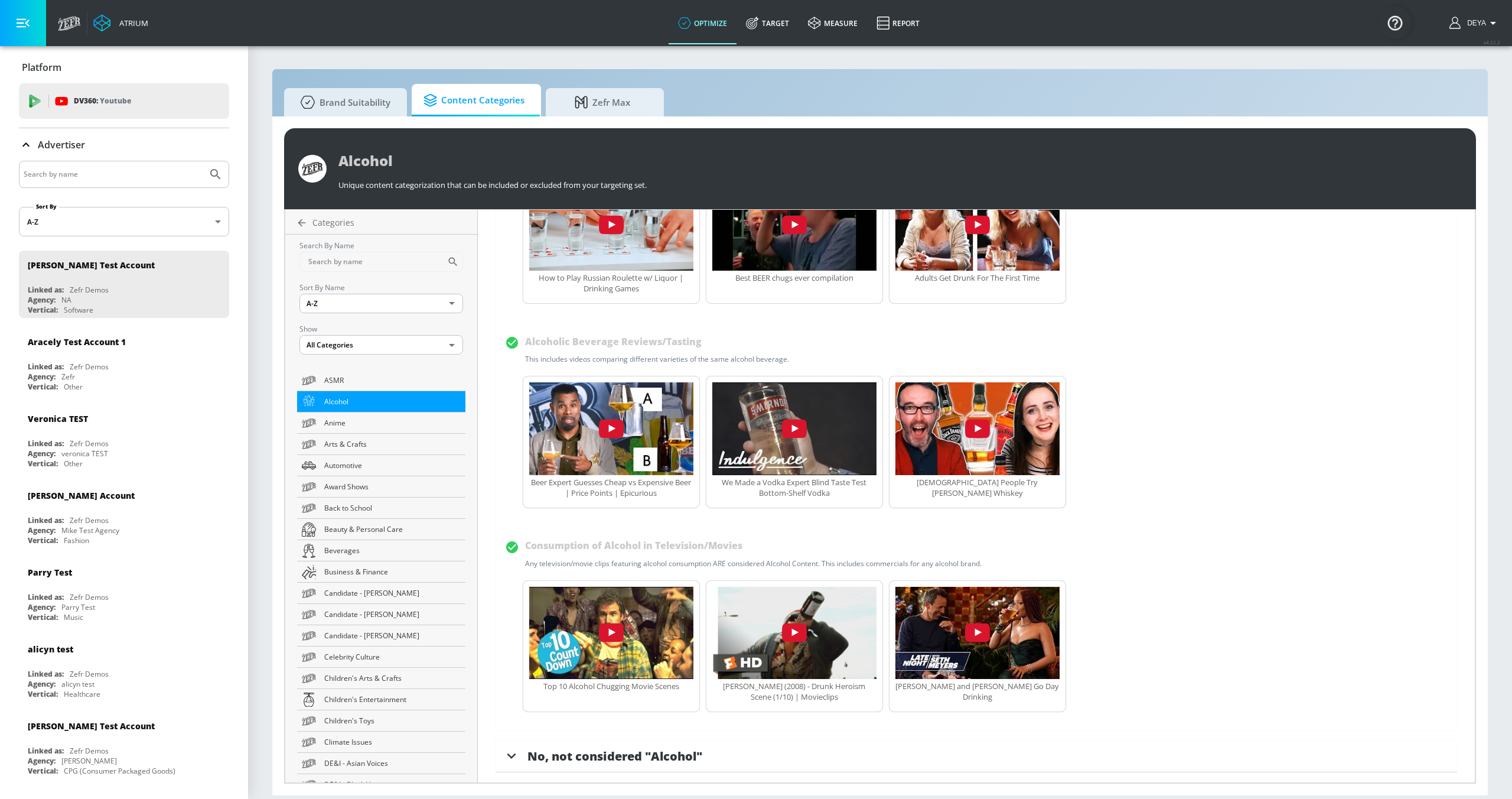
scroll to position [342, 0]
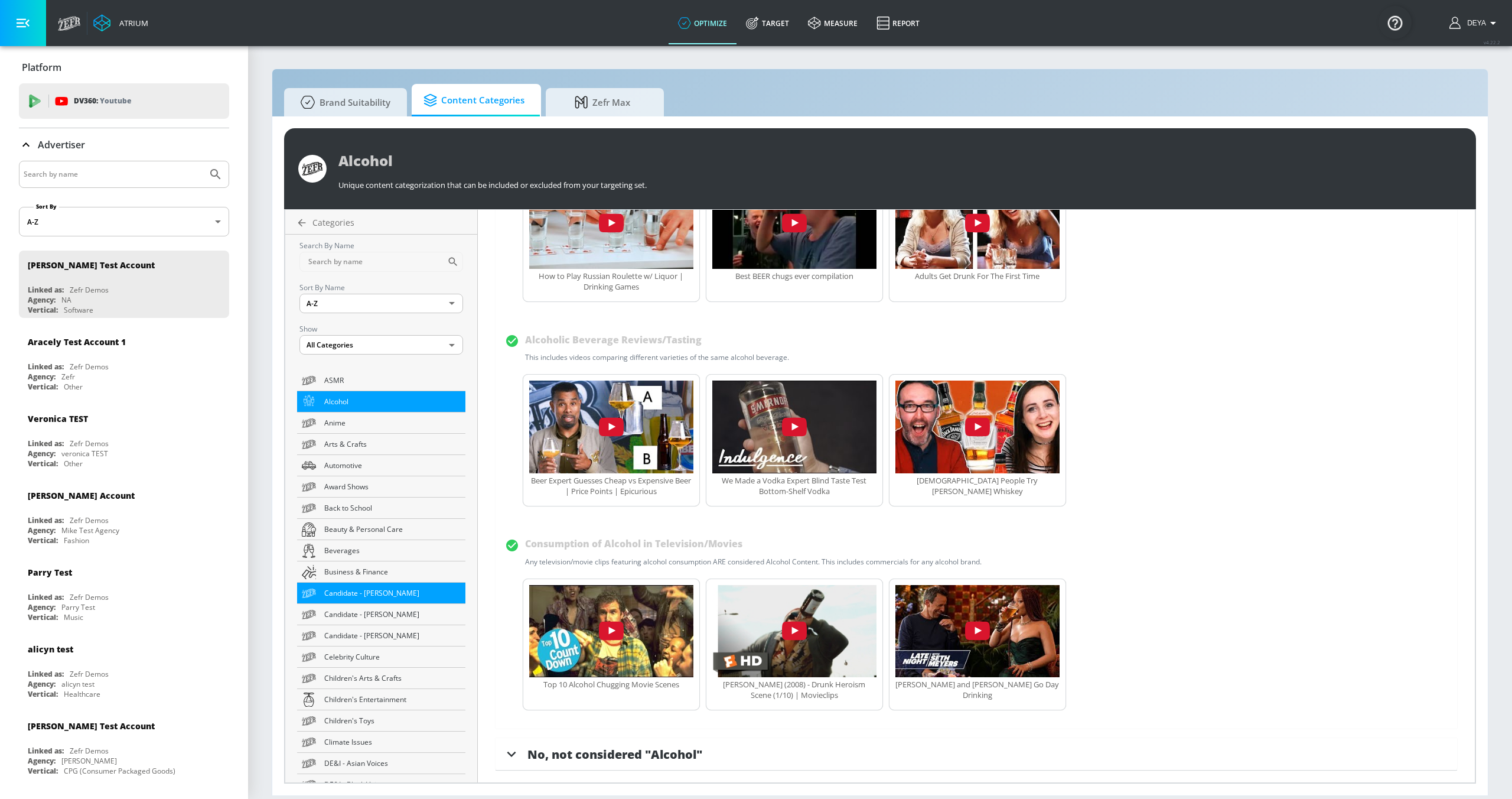
click at [340, 415] on span "Candidate - [PERSON_NAME]" at bounding box center [392, 593] width 137 height 12
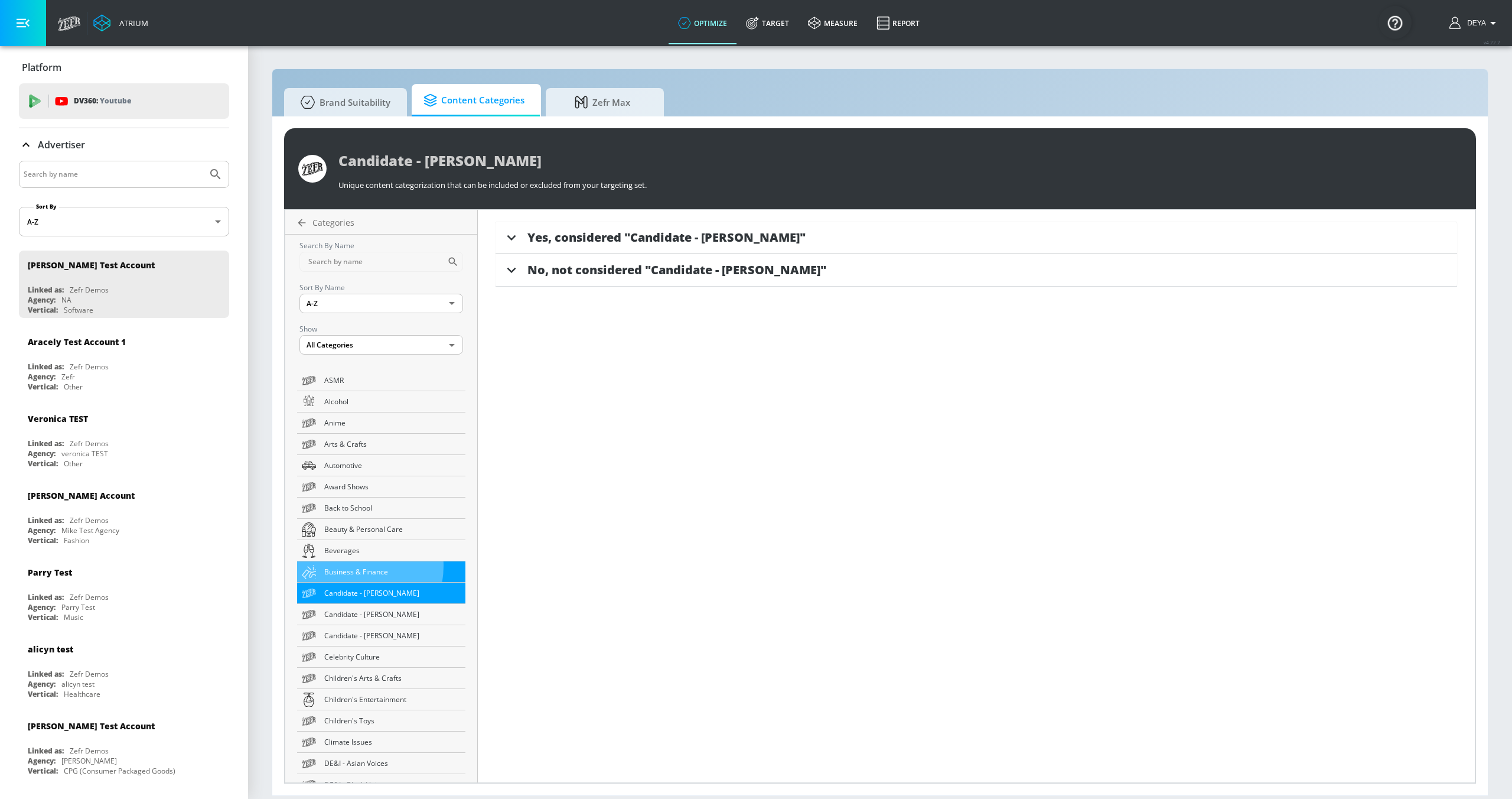
click at [347, 415] on span "Business & Finance" at bounding box center [392, 572] width 137 height 12
type input "Business & Finance"
click at [576, 240] on span "Yes, considered "Business & Finance"" at bounding box center [639, 237] width 223 height 16
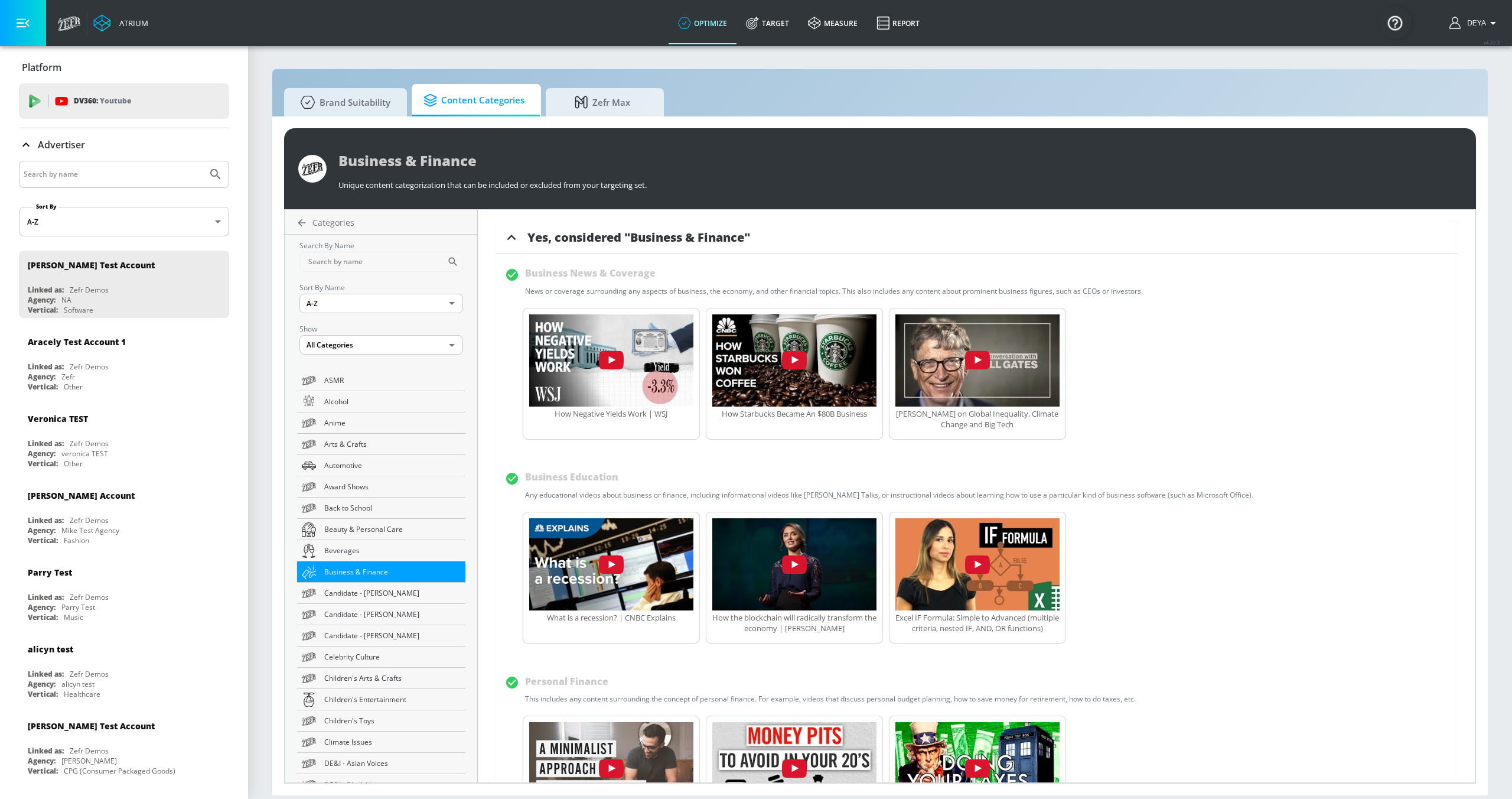
click at [506, 271] on icon at bounding box center [511, 274] width 12 height 12
click at [593, 114] on span "Zefr Max" at bounding box center [602, 102] width 90 height 28
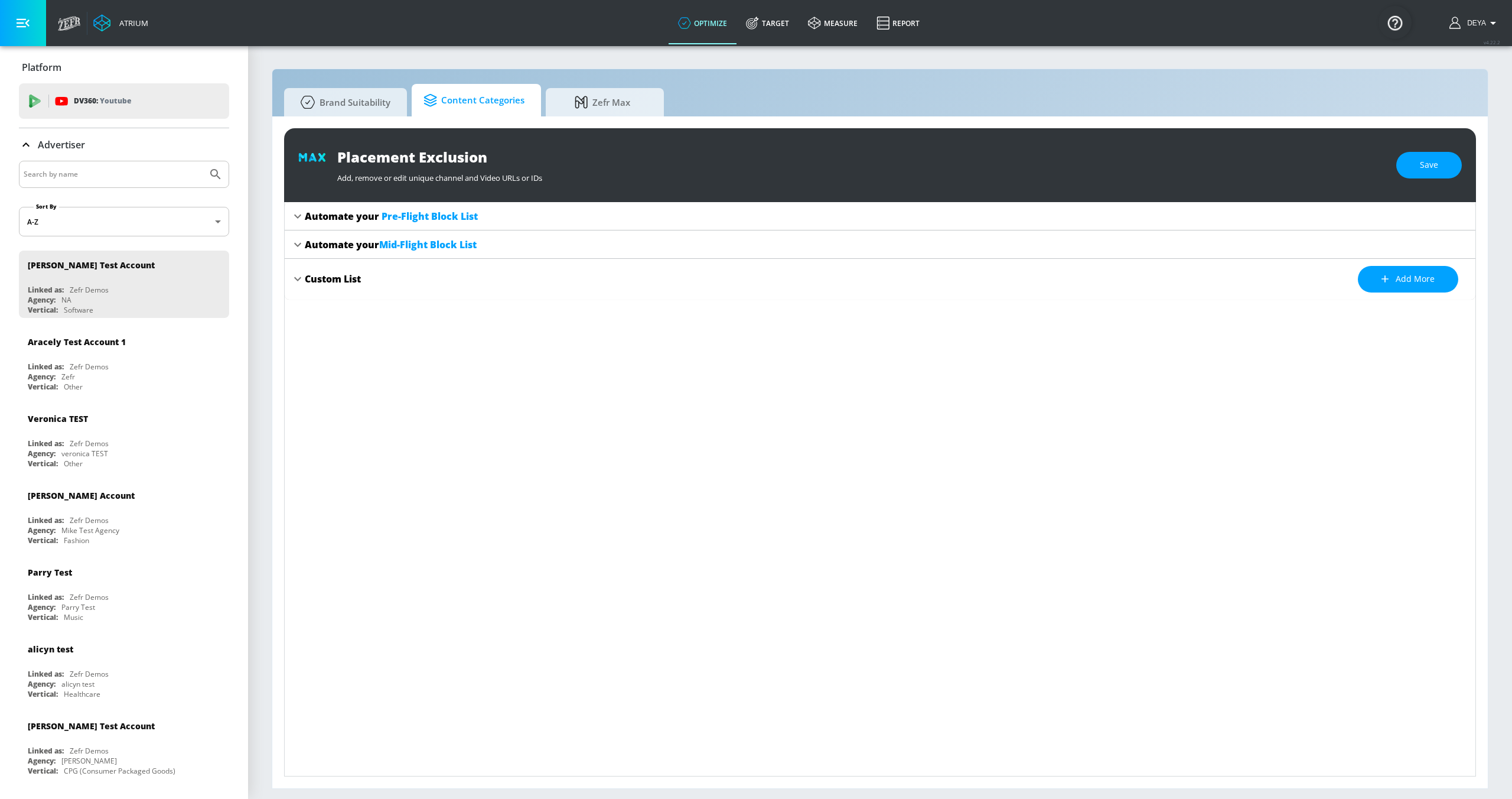
click at [464, 97] on span "Content Categories" at bounding box center [474, 100] width 101 height 28
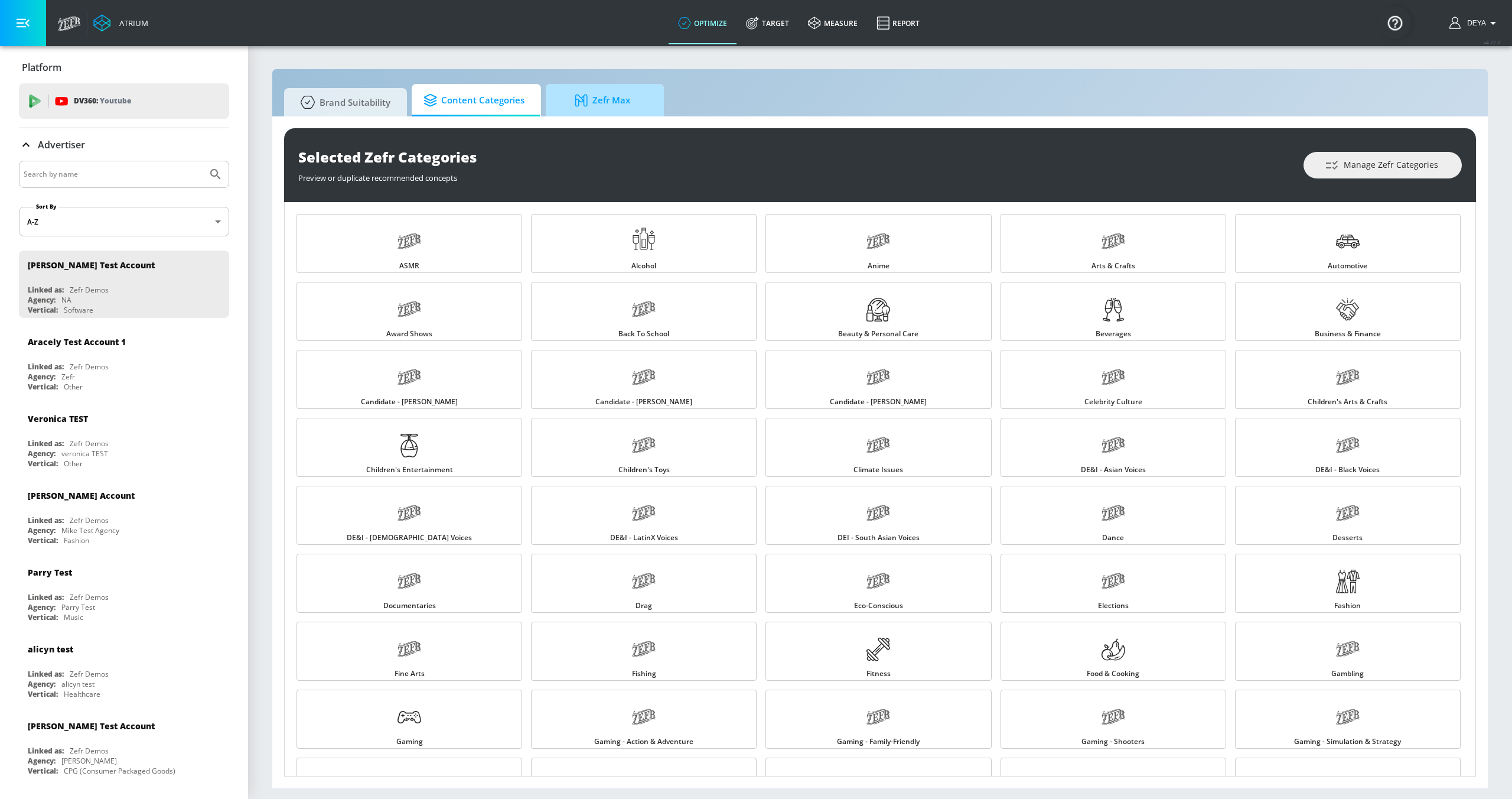
click at [570, 99] on span "Zefr Max" at bounding box center [602, 100] width 90 height 28
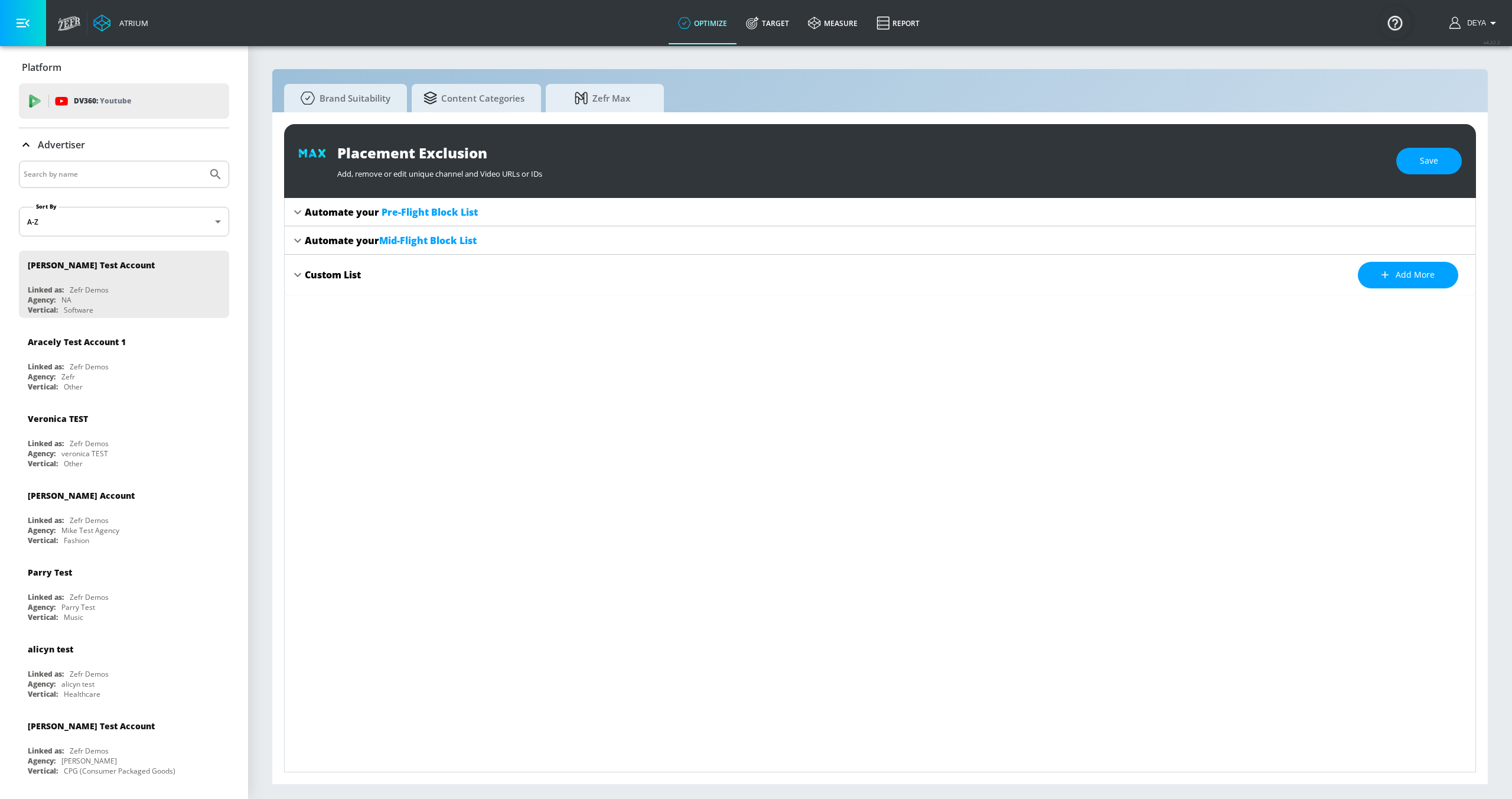
click at [426, 221] on div "Automate your Pre-Flight Block List" at bounding box center [880, 212] width 1191 height 28
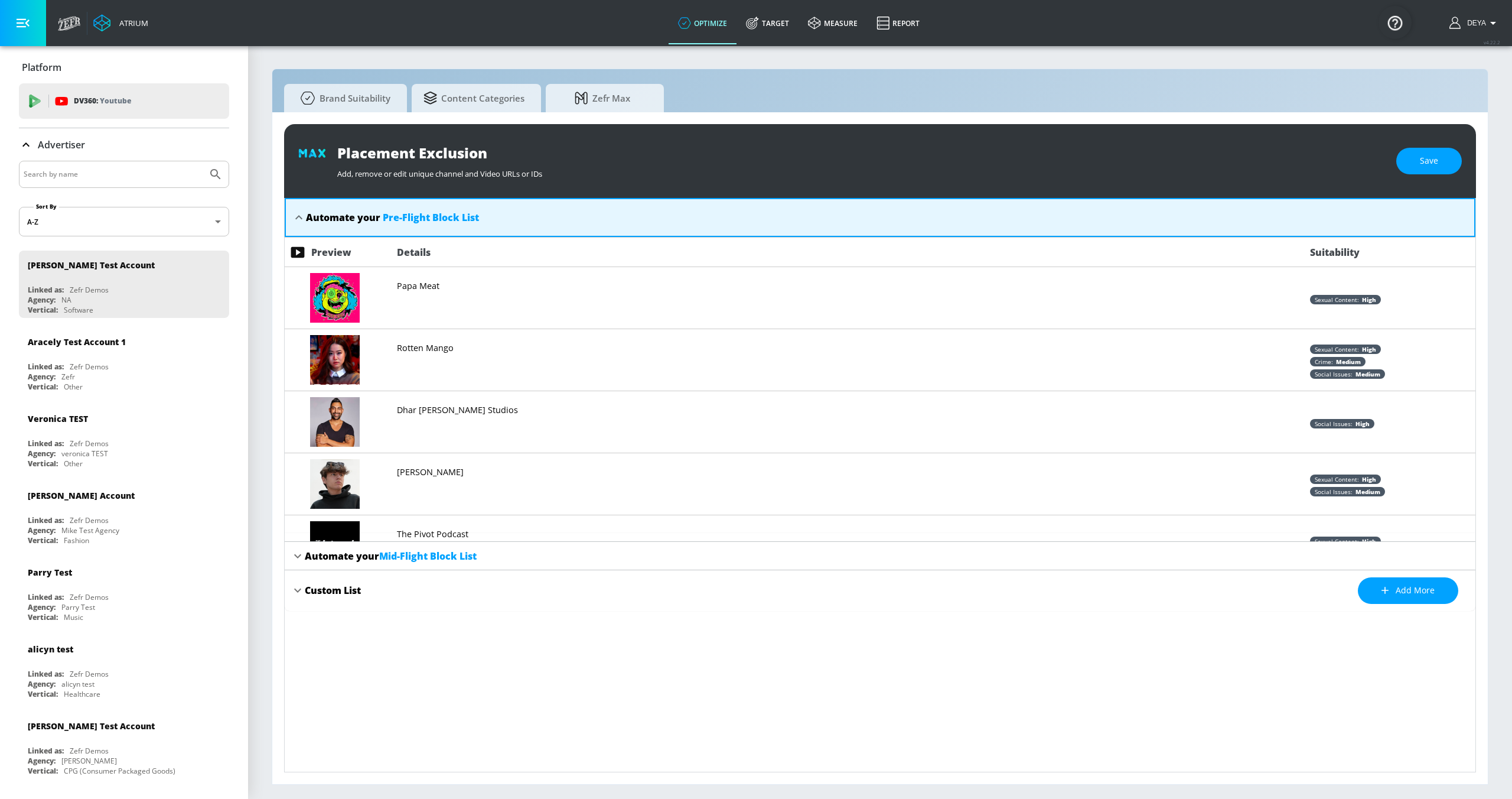
click at [426, 215] on span "Pre-Flight Block List" at bounding box center [431, 217] width 96 height 13
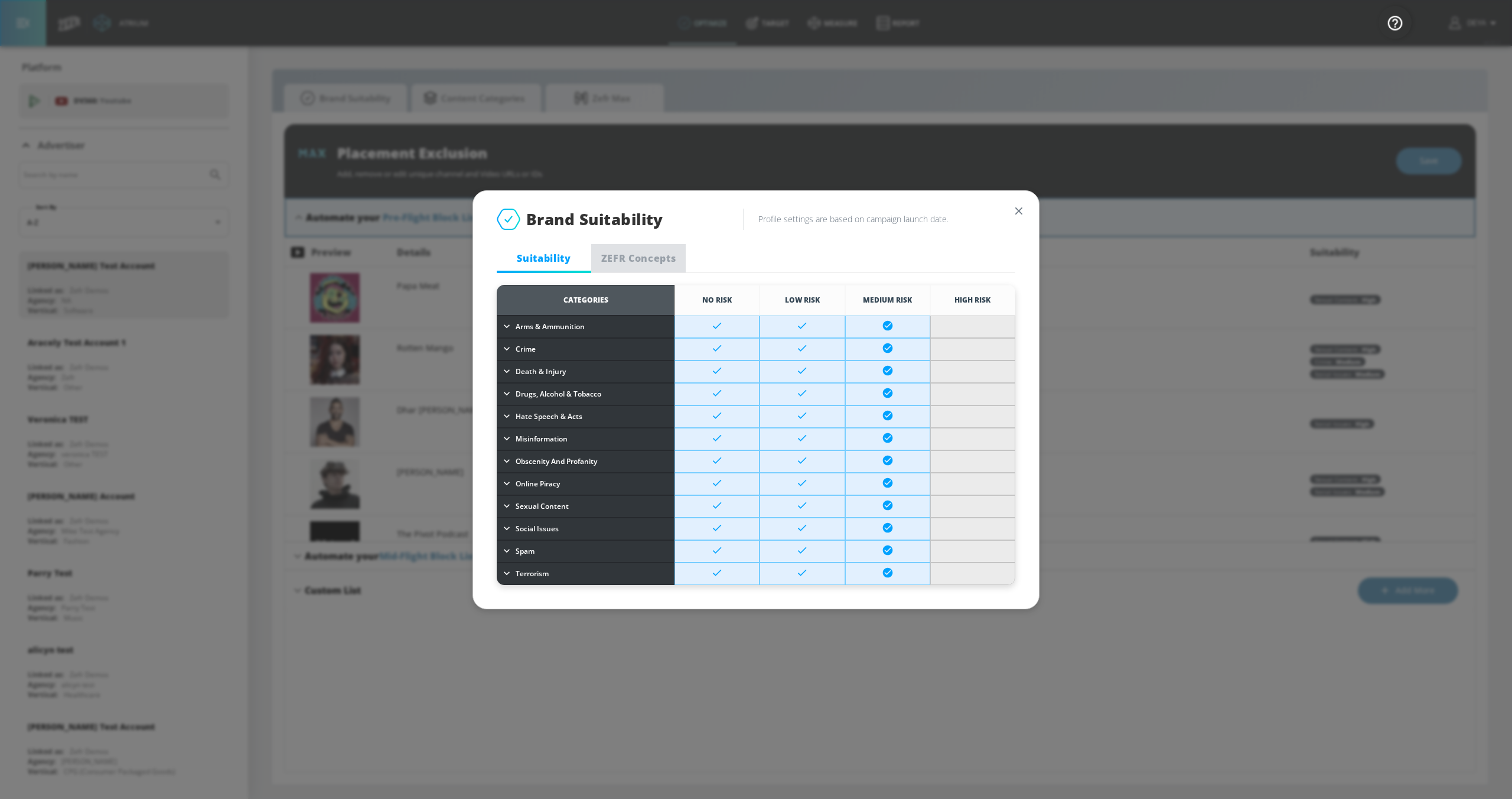
click at [631, 256] on span "ZEFR Concepts" at bounding box center [639, 258] width 81 height 13
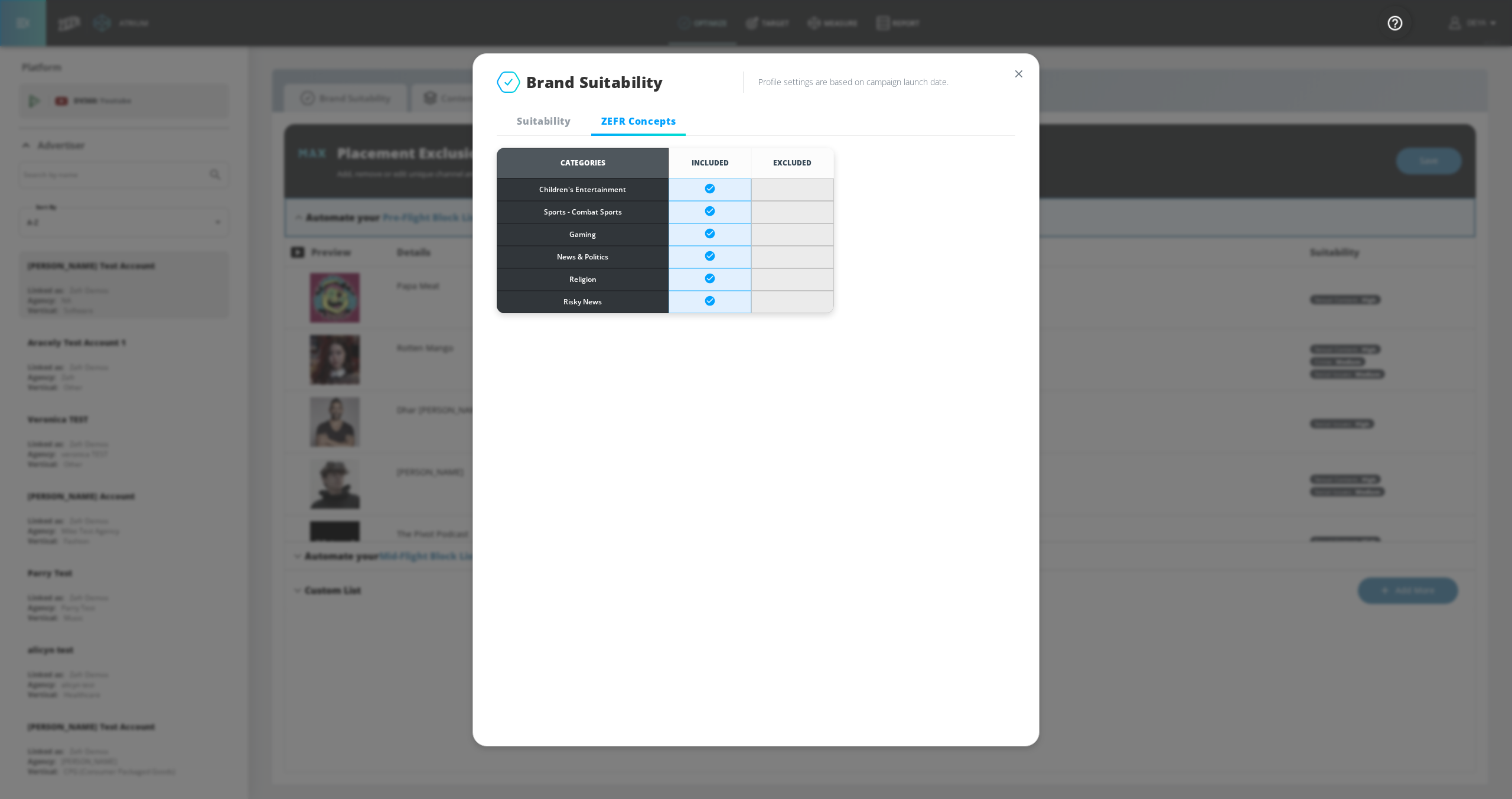
click at [556, 124] on span "Suitability" at bounding box center [544, 120] width 81 height 13
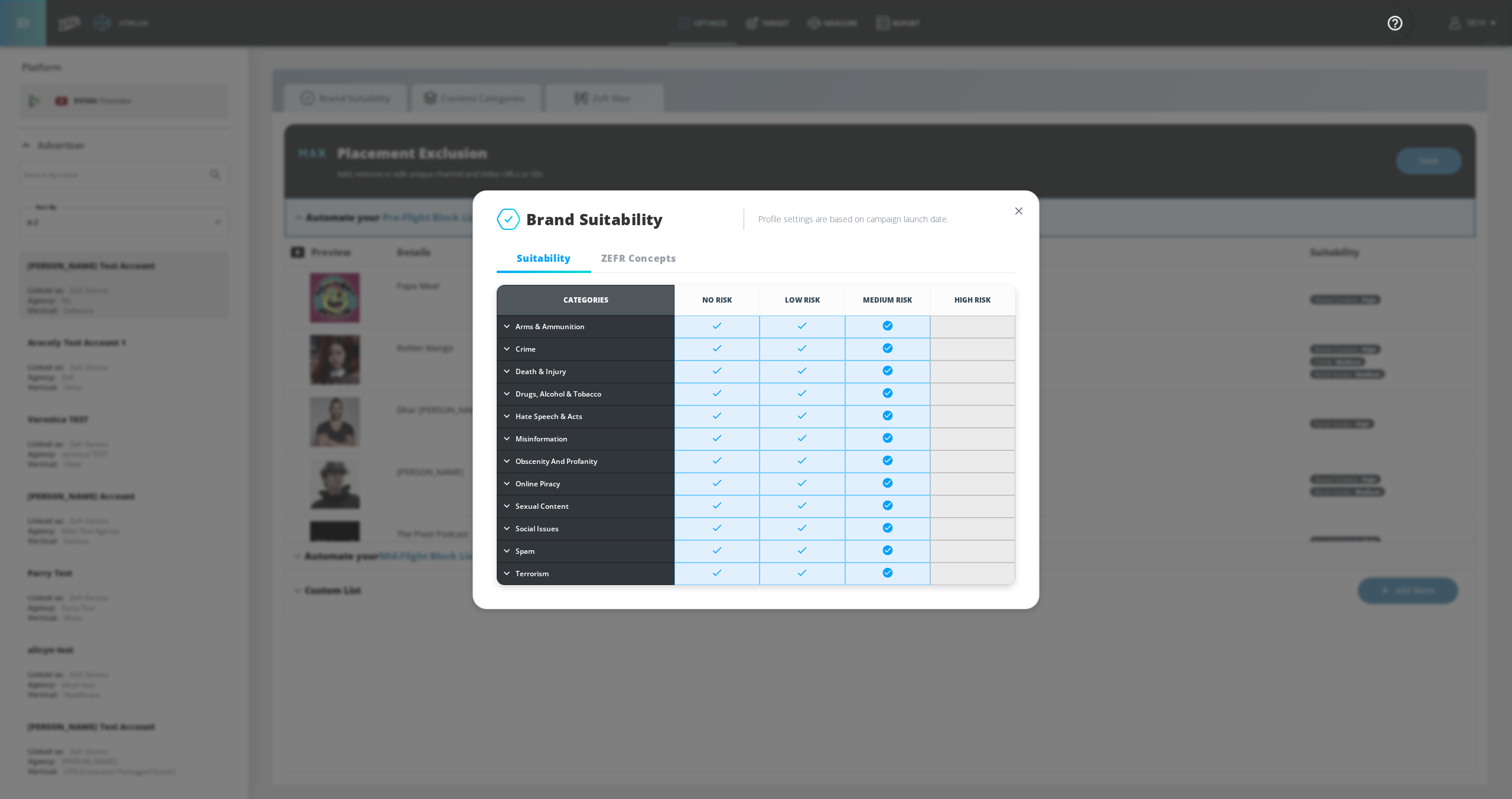
click at [653, 127] on div "Brand Suitability Profile settings are based on campaign launch date. Suitabili…" at bounding box center [756, 399] width 1512 height 799
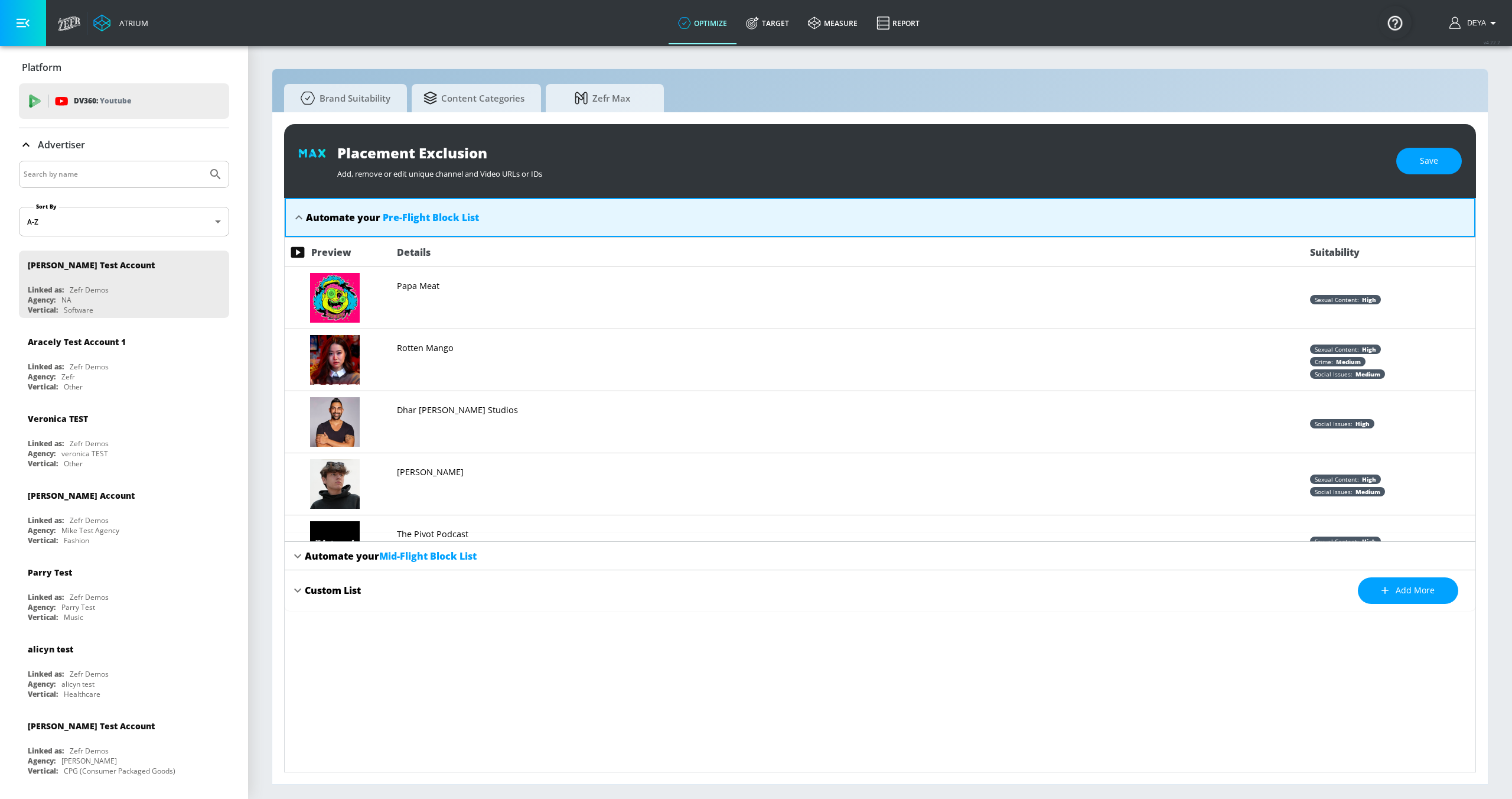
click at [444, 223] on span "Pre-Flight Block List" at bounding box center [431, 217] width 96 height 13
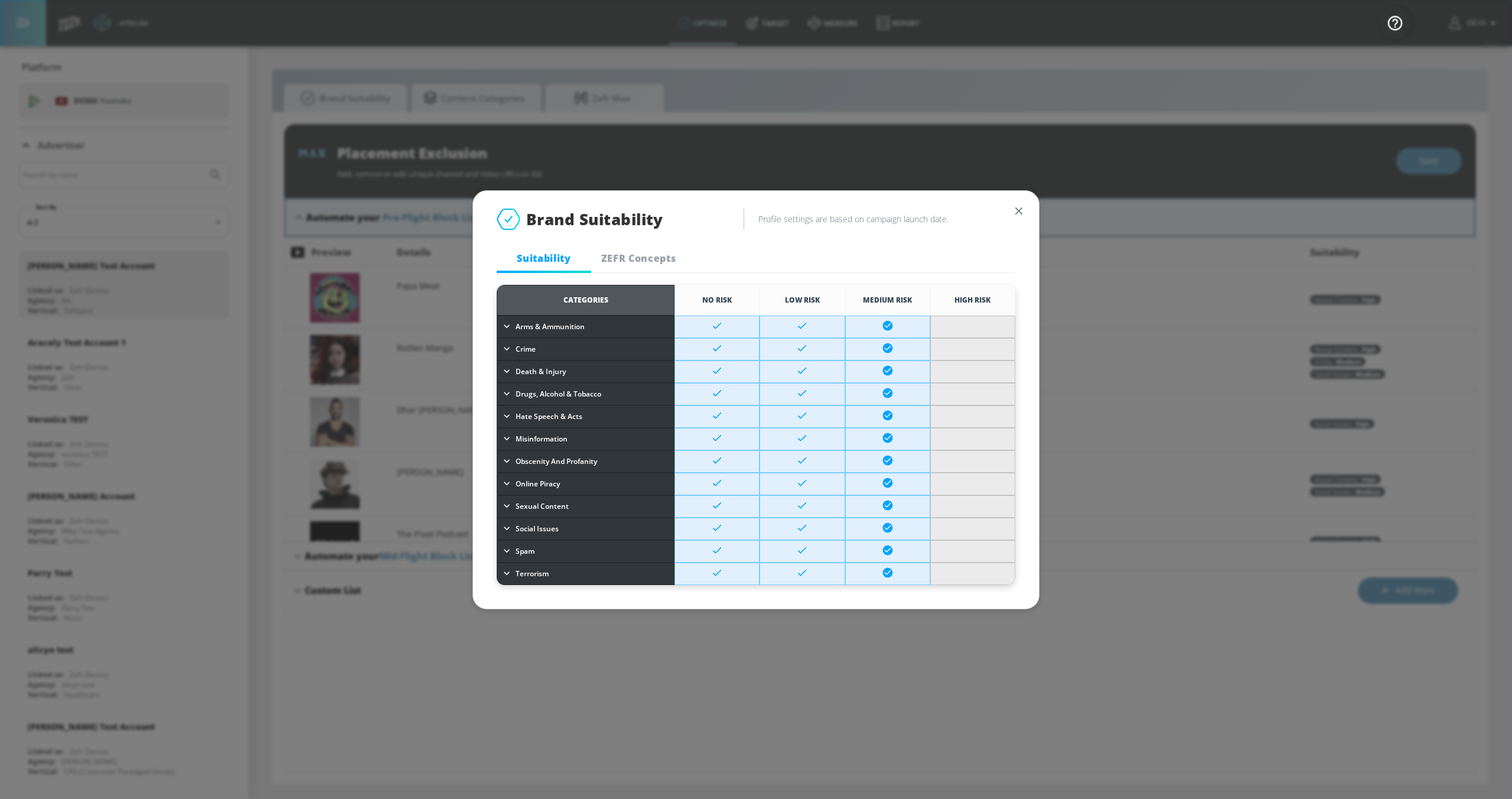
click at [790, 415] on td at bounding box center [802, 416] width 85 height 22
click at [803, 415] on icon at bounding box center [802, 418] width 12 height 10
click at [805, 415] on icon at bounding box center [802, 418] width 12 height 10
click at [722, 415] on icon at bounding box center [716, 437] width 12 height 12
click at [802, 415] on icon at bounding box center [802, 437] width 12 height 12
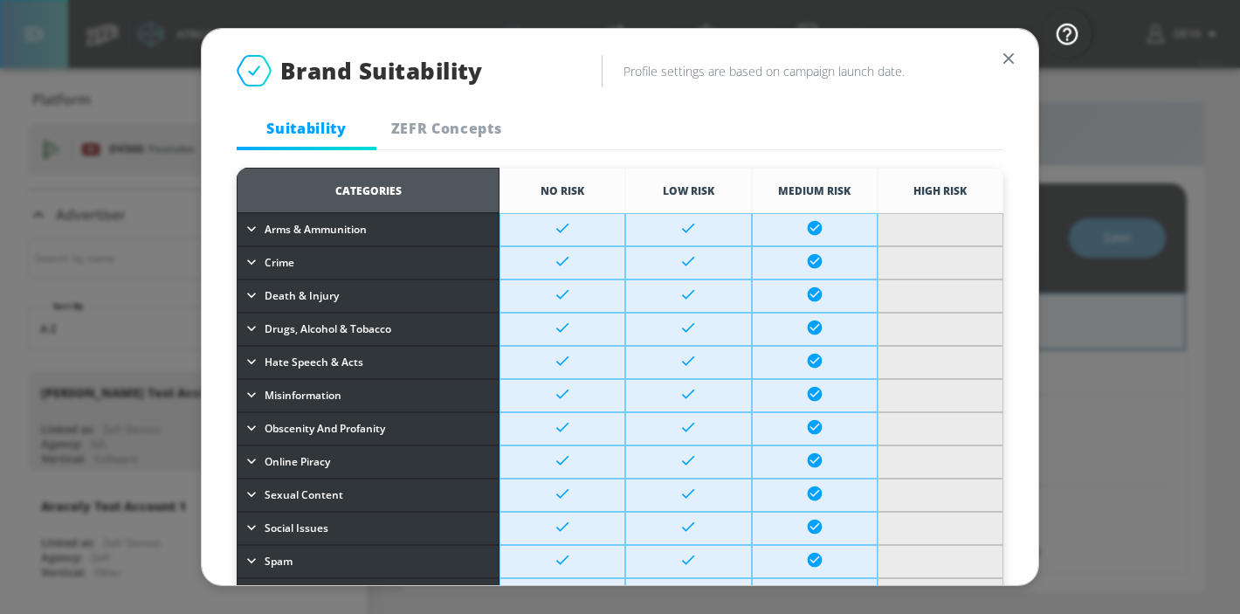
click at [427, 129] on span "ZEFR Concepts" at bounding box center [446, 128] width 119 height 19
